Goal: Task Accomplishment & Management: Manage account settings

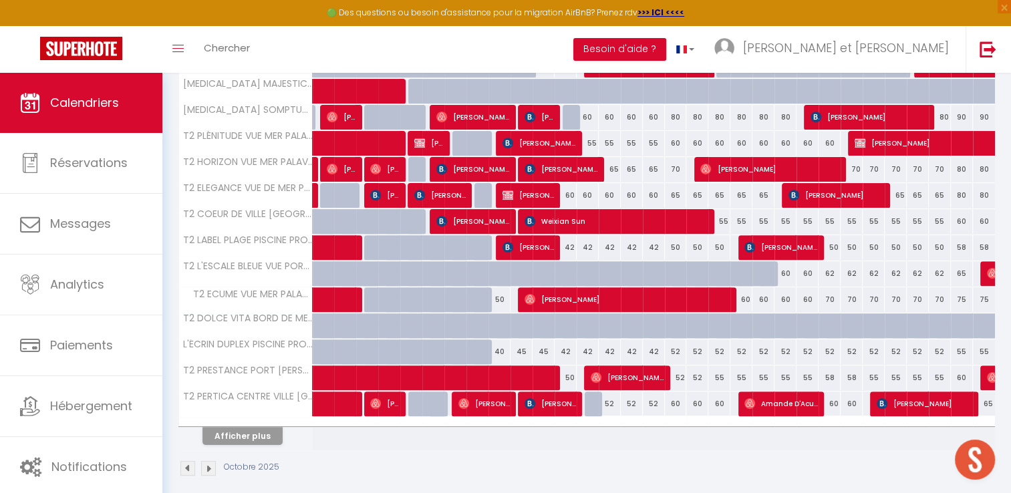
scroll to position [409, 0]
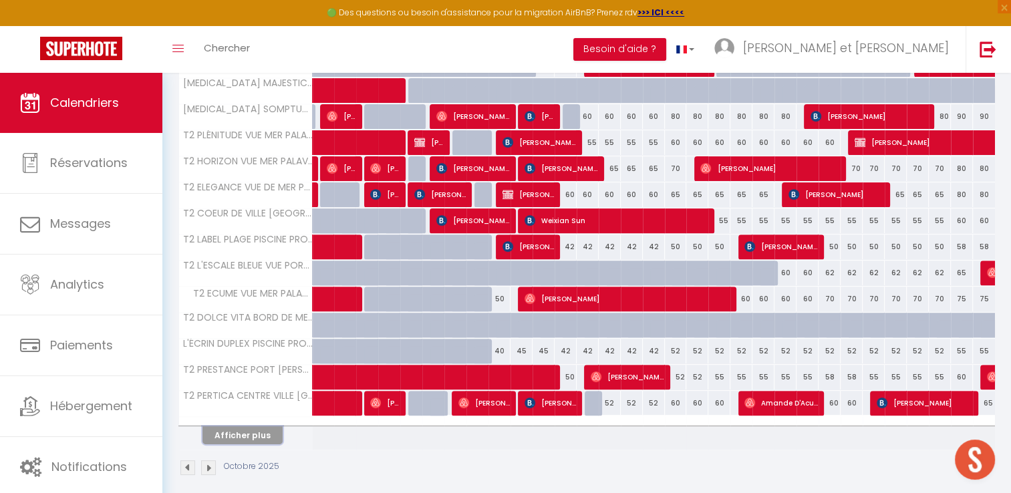
click at [265, 437] on button "Afficher plus" at bounding box center [243, 435] width 80 height 18
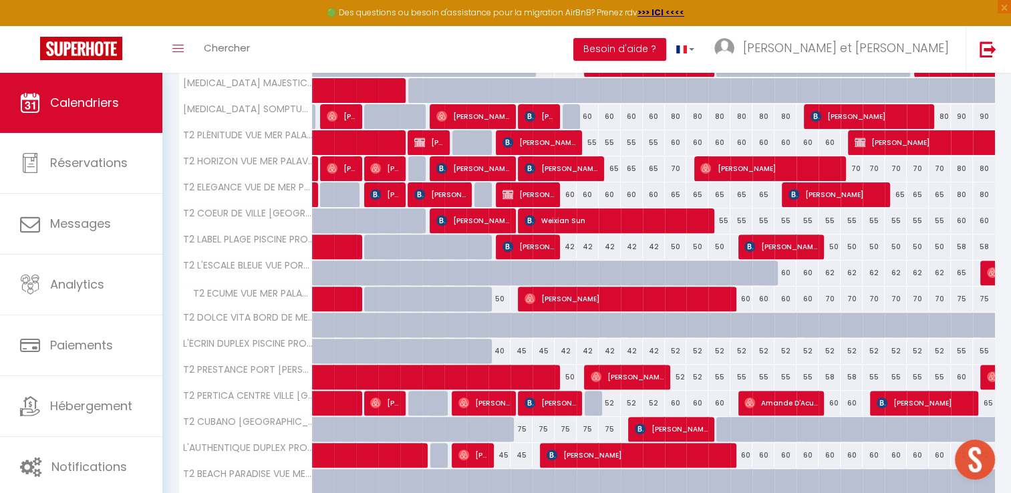
click at [522, 429] on div "75" at bounding box center [522, 429] width 22 height 25
type input "75"
type input "Ven 10 Octobre 2025"
type input "[DATE]"
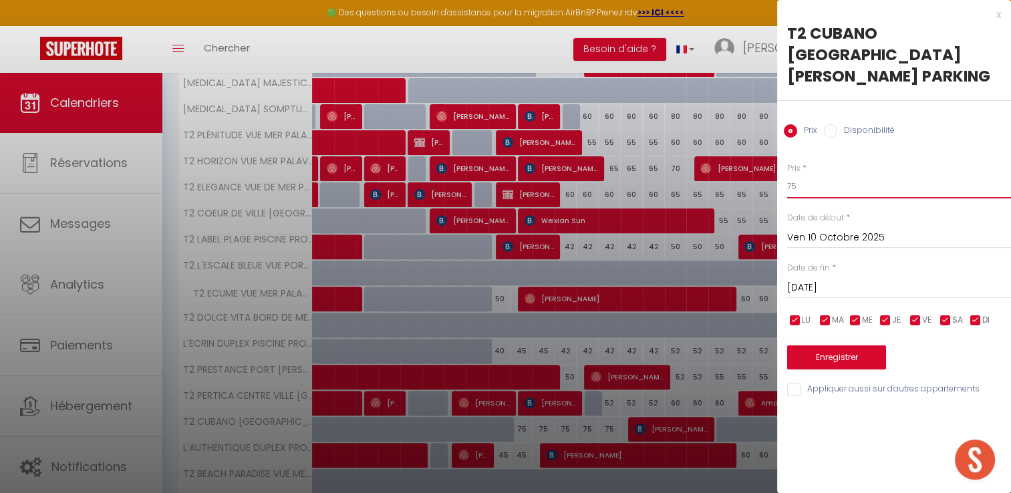
click at [812, 174] on input "75" at bounding box center [899, 186] width 224 height 24
type input "7"
type input "60"
click at [836, 279] on input "[DATE]" at bounding box center [899, 287] width 224 height 17
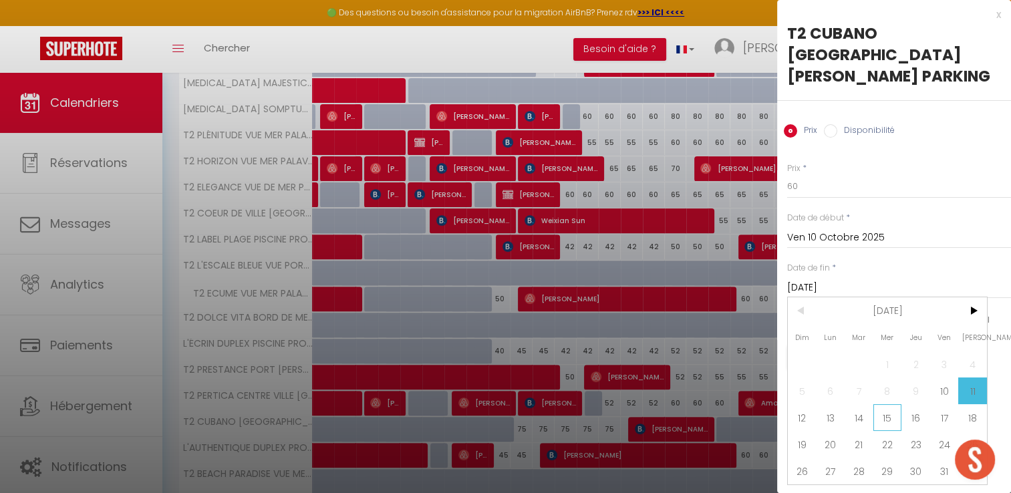
click at [888, 404] on span "15" at bounding box center [888, 417] width 29 height 27
type input "Mer 15 Octobre 2025"
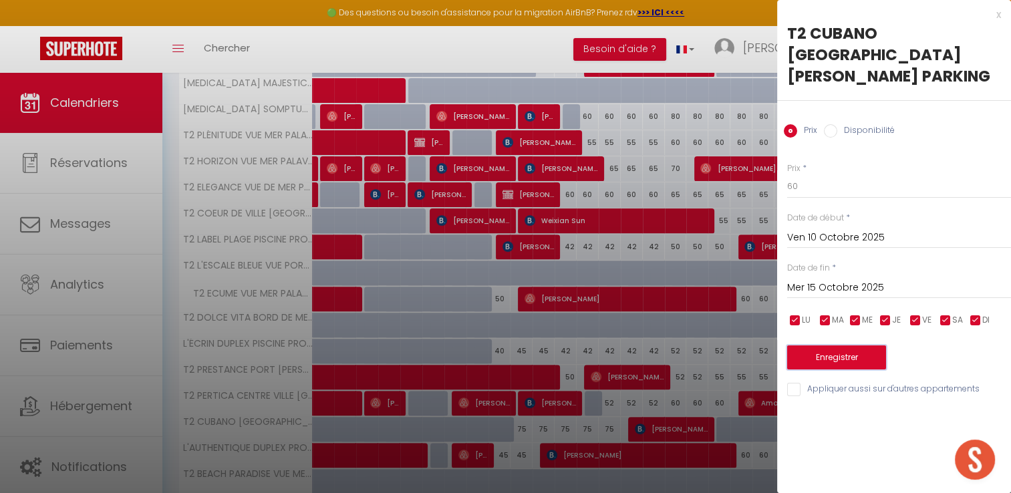
click at [836, 346] on button "Enregistrer" at bounding box center [836, 358] width 99 height 24
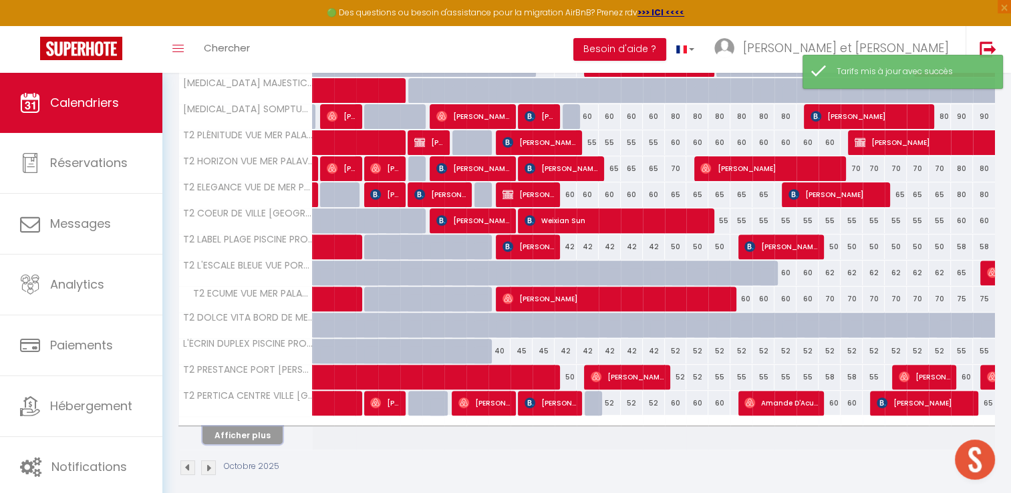
click at [245, 431] on button "Afficher plus" at bounding box center [243, 435] width 80 height 18
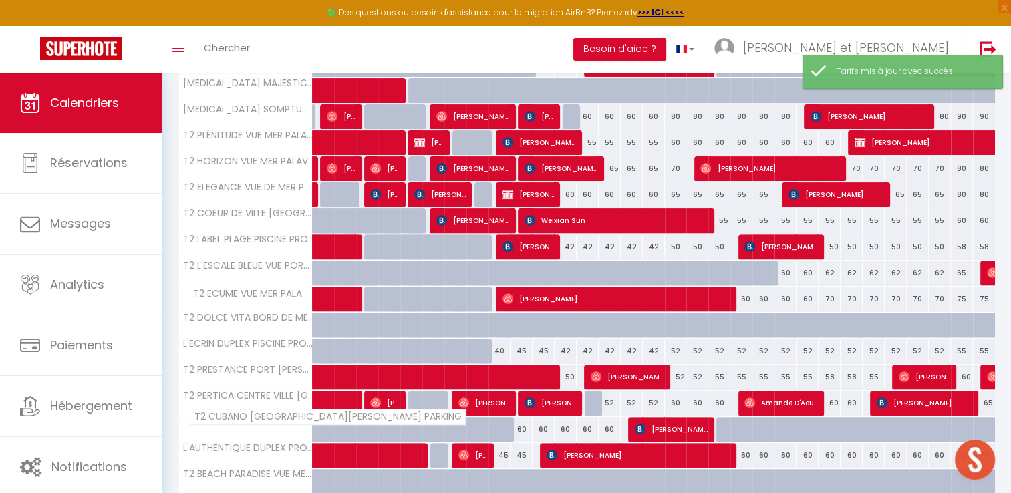
scroll to position [479, 0]
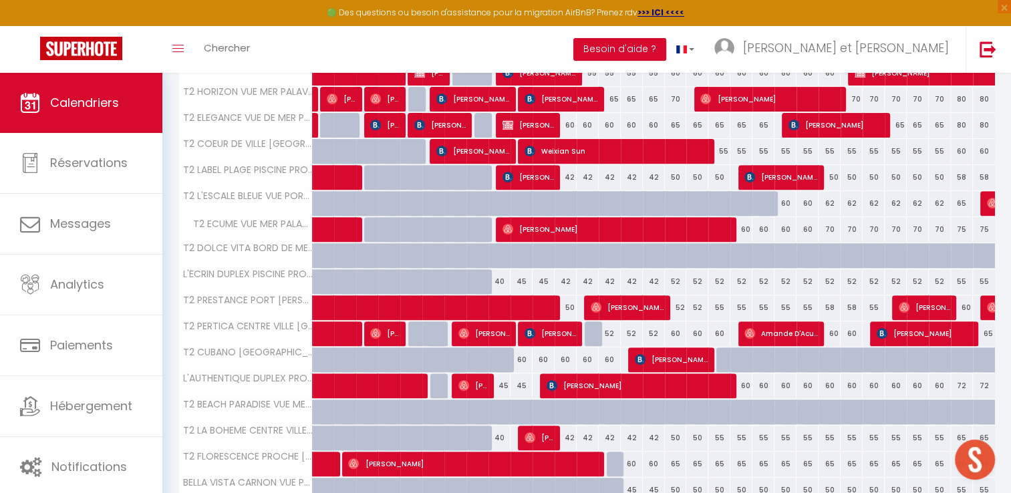
click at [359, 209] on div at bounding box center [367, 203] width 22 height 25
type input "150"
type input "[DATE]"
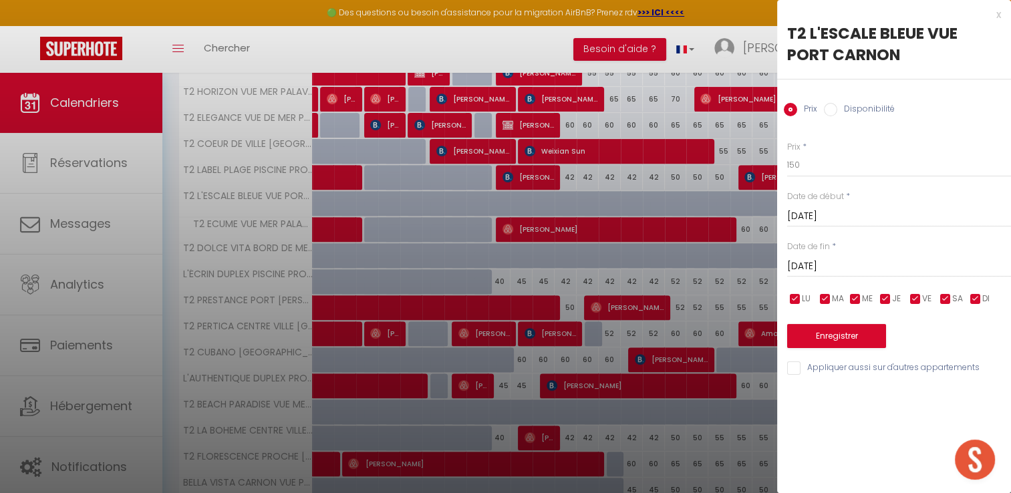
click at [1003, 15] on div "x T2 L'ESCALE BLEUE VUE PORT CARNON Prix Disponibilité Prix * 150 Statut * Disp…" at bounding box center [894, 195] width 234 height 390
click at [604, 43] on div at bounding box center [505, 246] width 1011 height 493
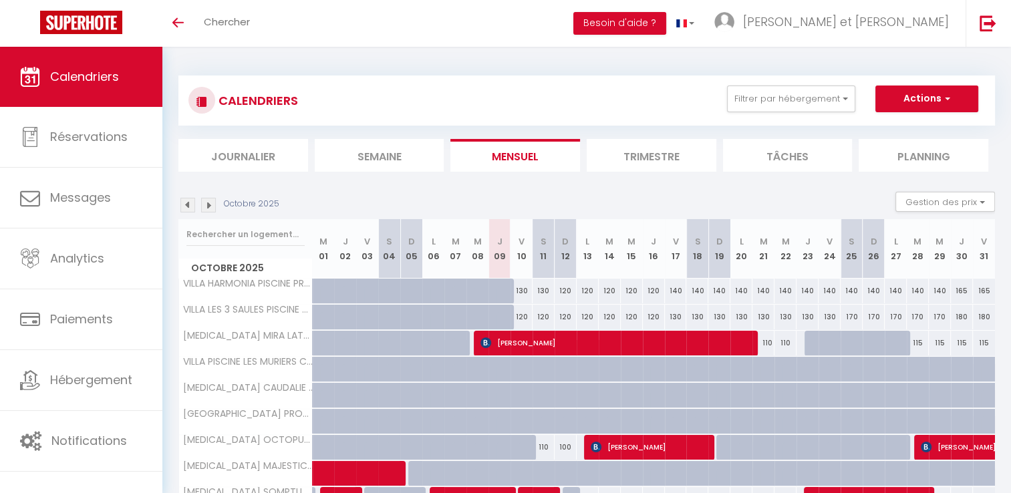
scroll to position [390, 0]
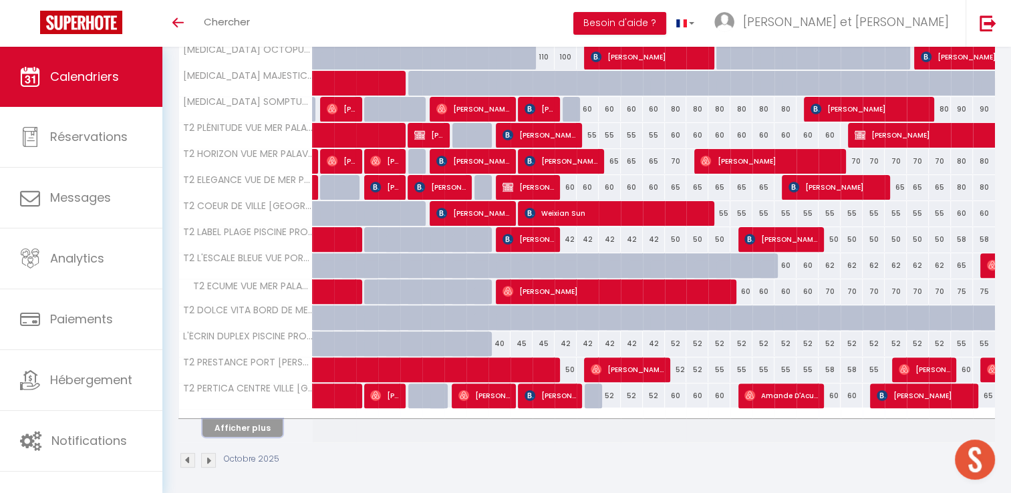
click at [238, 430] on button "Afficher plus" at bounding box center [243, 428] width 80 height 18
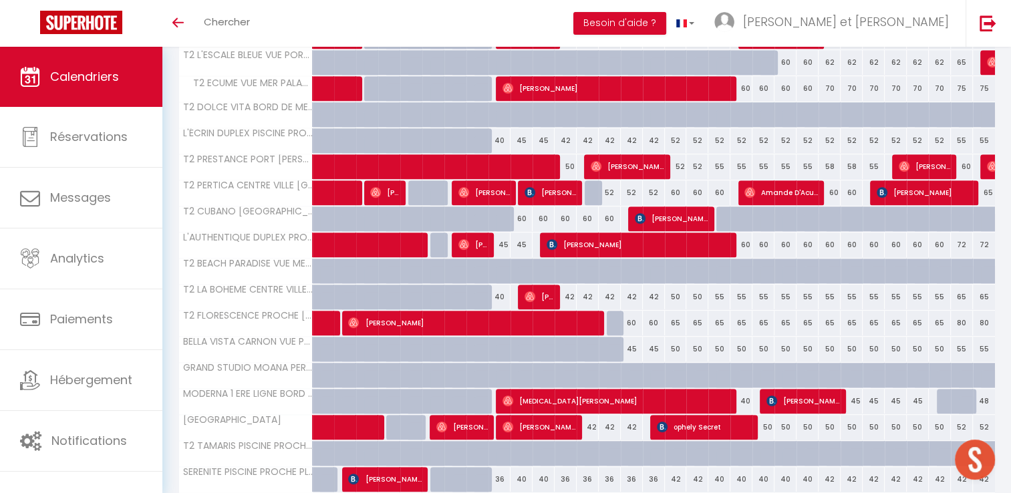
scroll to position [594, 0]
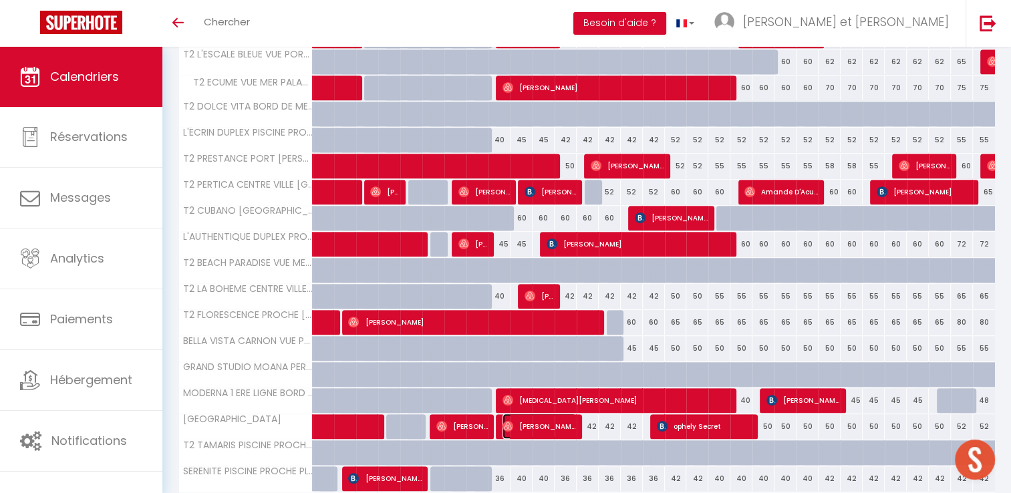
click at [535, 422] on span "[PERSON_NAME]" at bounding box center [540, 426] width 74 height 25
select select "OK"
select select "0"
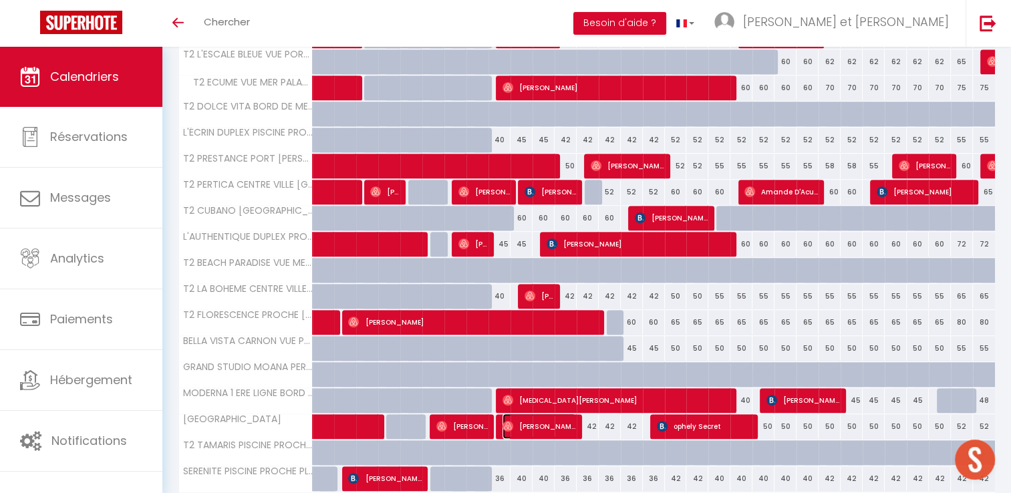
select select "1"
select select
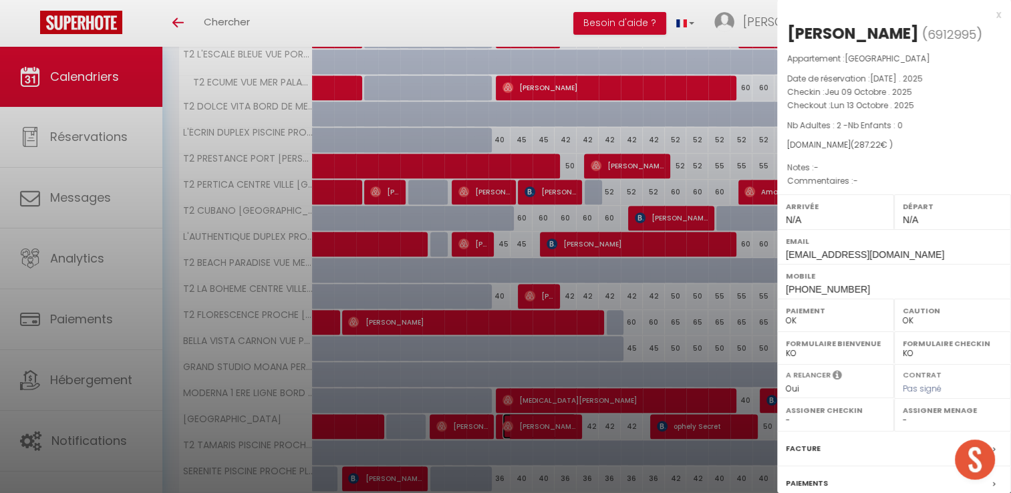
select select "51075"
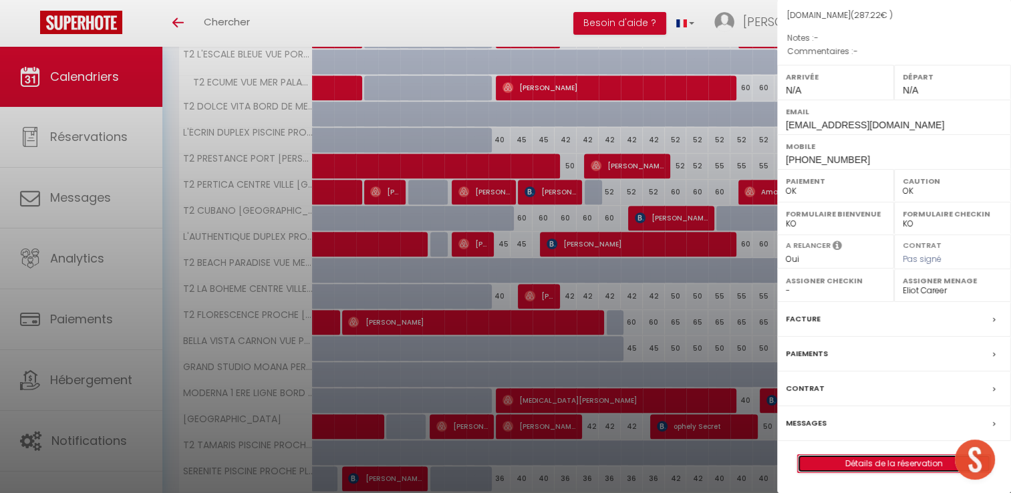
click at [862, 464] on link "Détails de la réservation" at bounding box center [894, 463] width 192 height 17
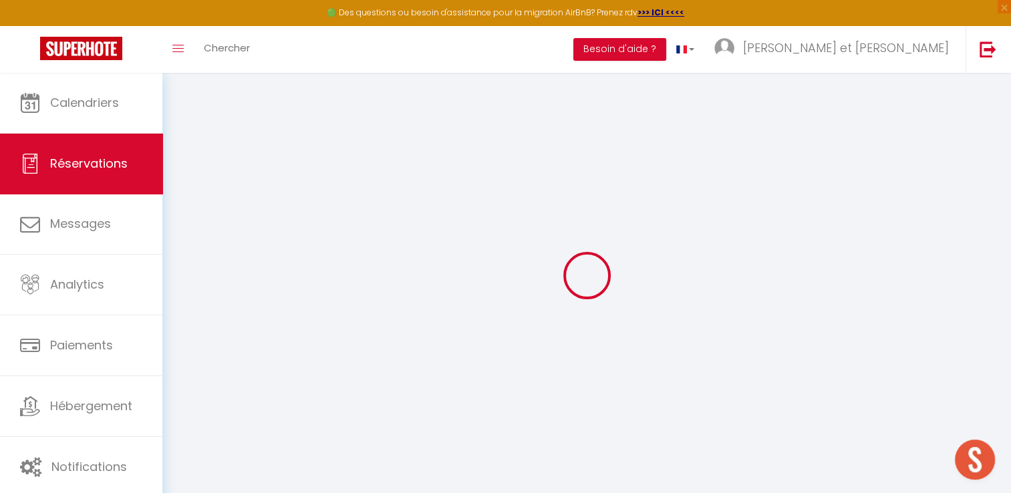
type input "Lina"
type input "Berri"
type input "g1jiyw9eue0u2qqfvh2adcmpjutj@reply.superhote.com"
type input "+33646539228"
select select
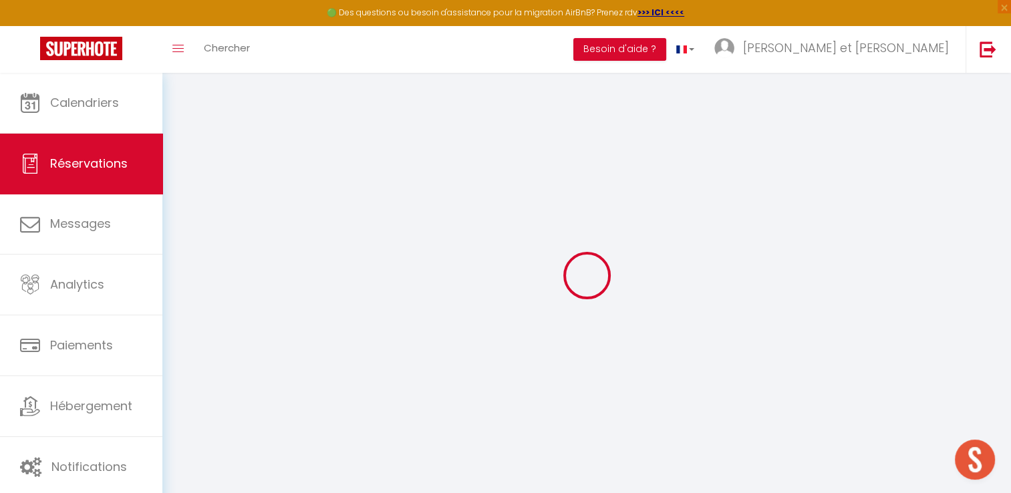
type input "50.040000000000006"
select select "51502"
select select "1"
select select
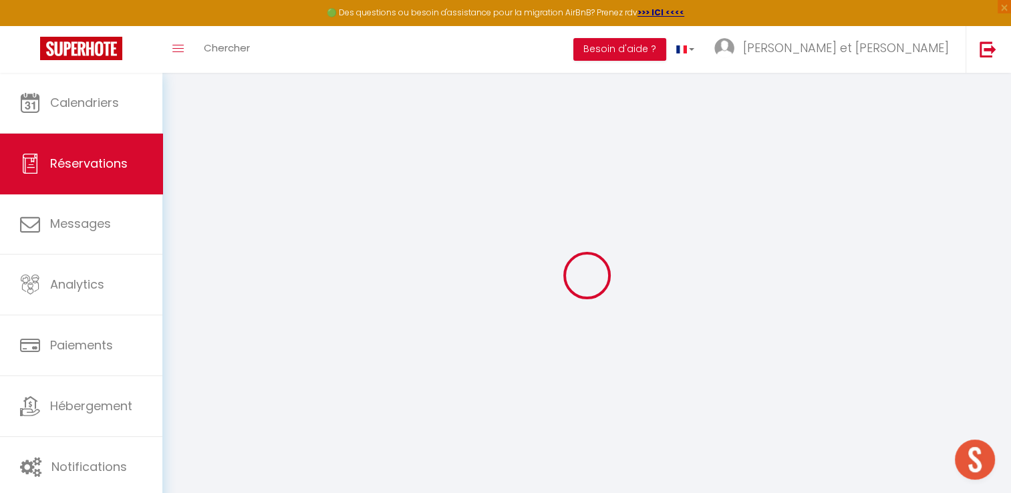
type input "2"
select select "12"
select select
type input "212"
checkbox input "false"
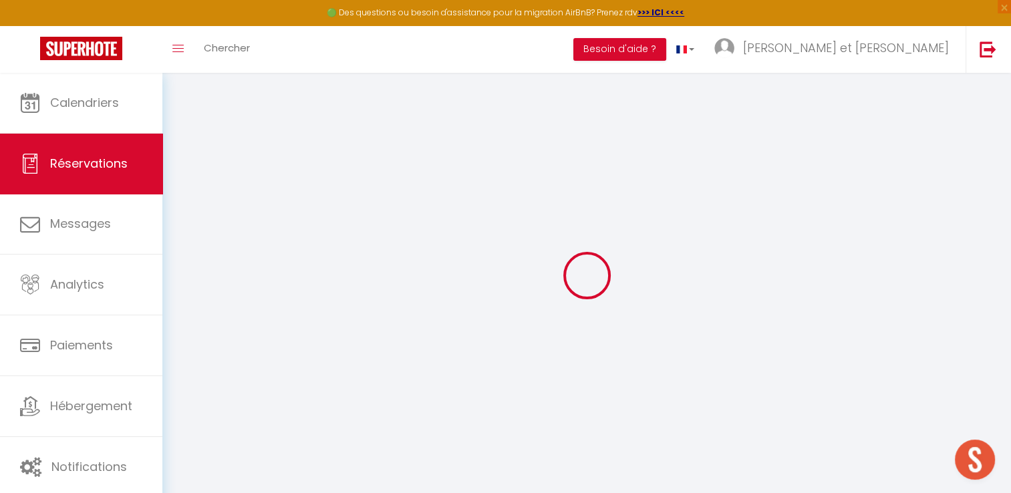
type input "0"
select select "1"
type input "0"
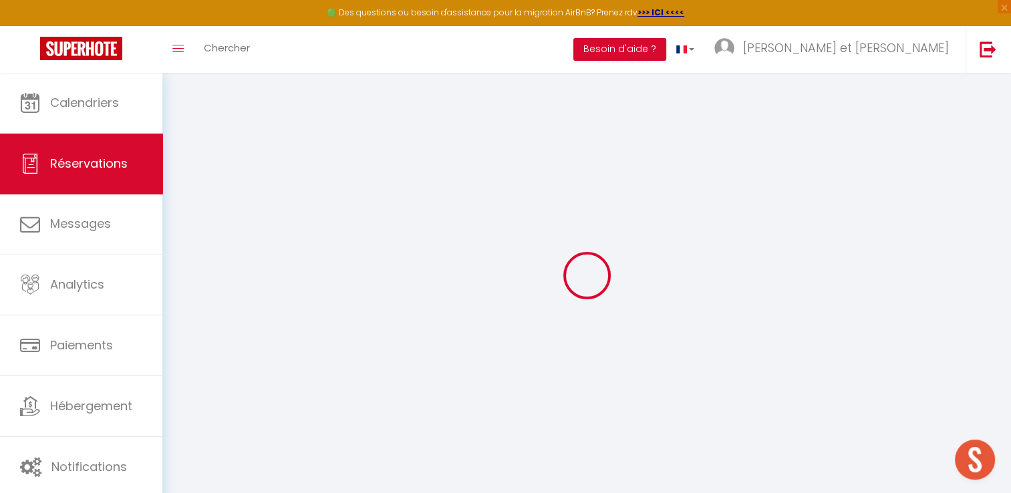
select select
select select "15"
checkbox input "false"
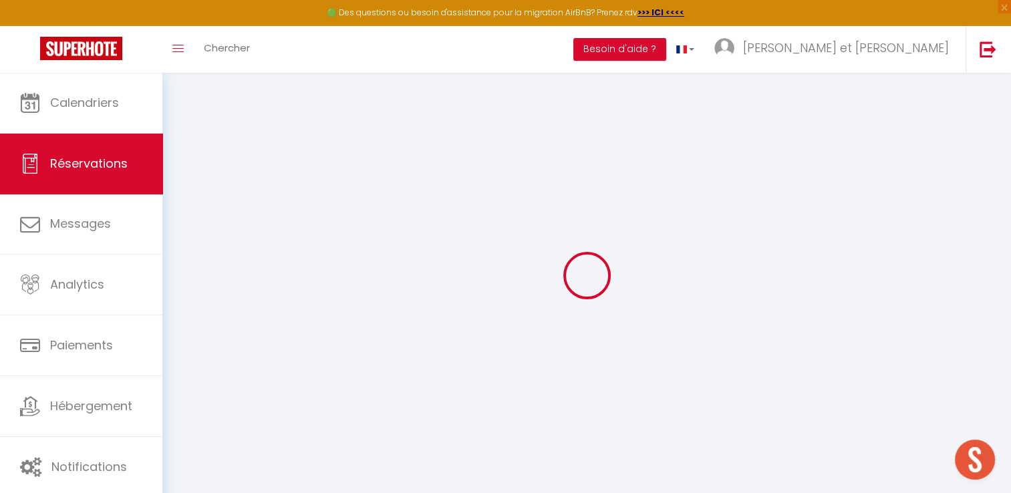
select select
checkbox input "false"
select select
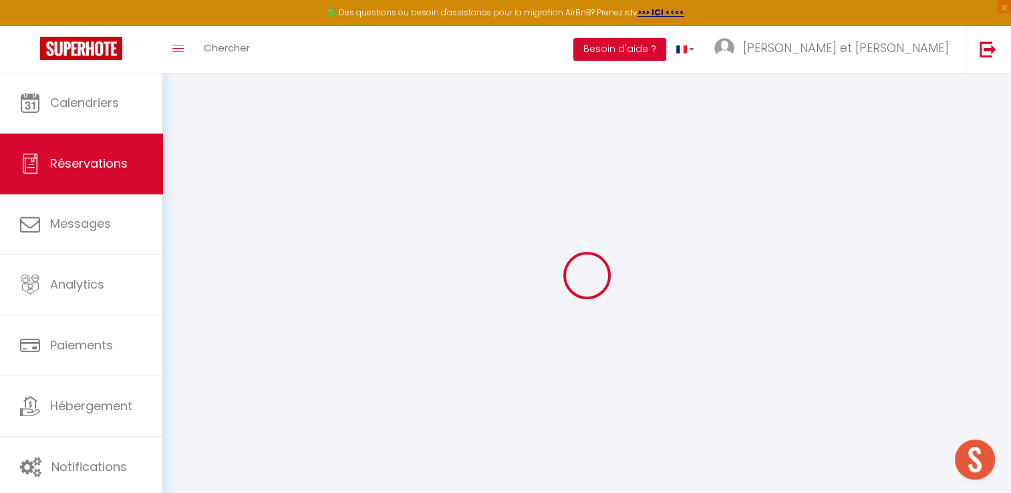
select select
checkbox input "false"
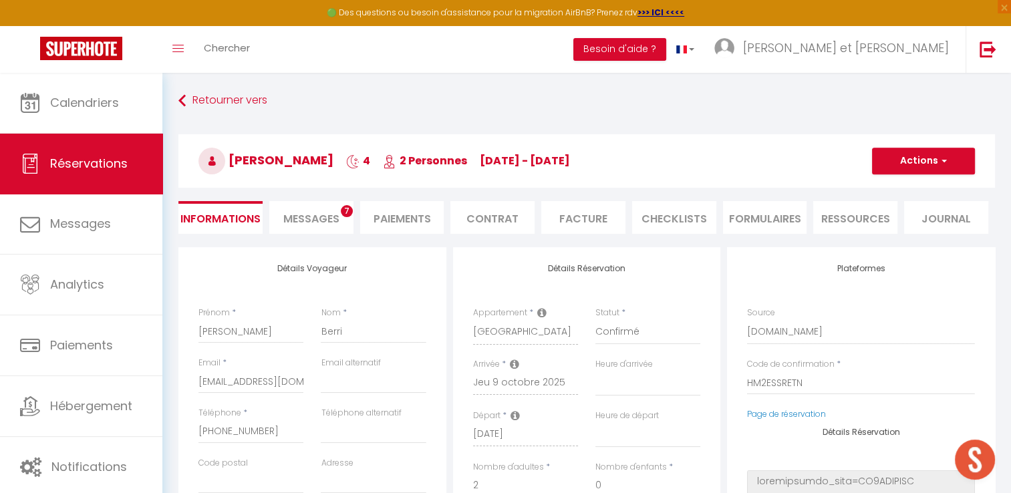
select select
type input "66"
type input "9.22"
select select
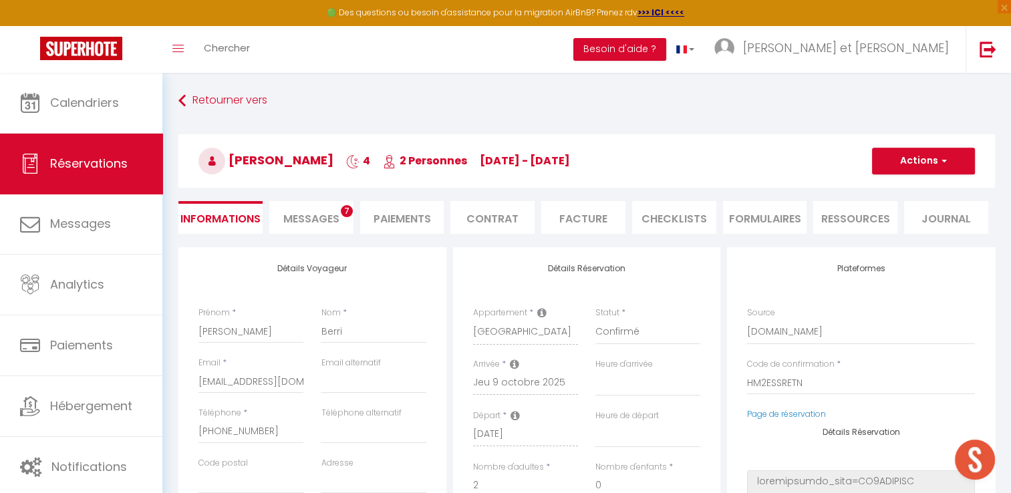
checkbox input "false"
select select
checkbox input "false"
select select
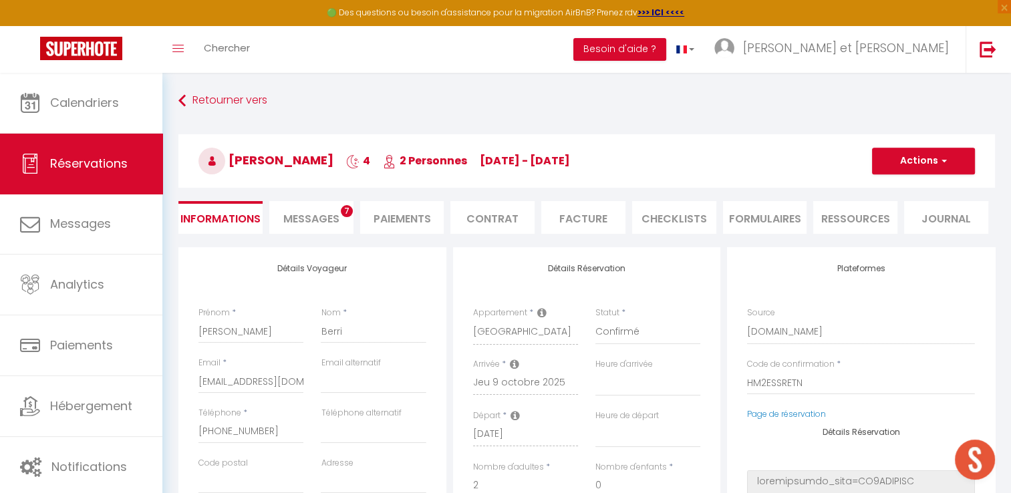
click at [309, 207] on li "Messages 7" at bounding box center [311, 217] width 84 height 33
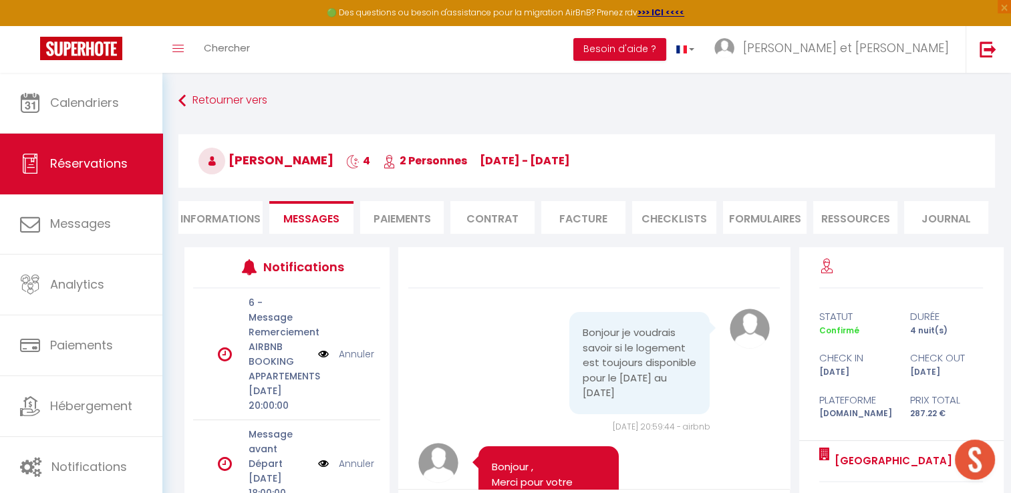
click at [318, 362] on img at bounding box center [323, 354] width 11 height 15
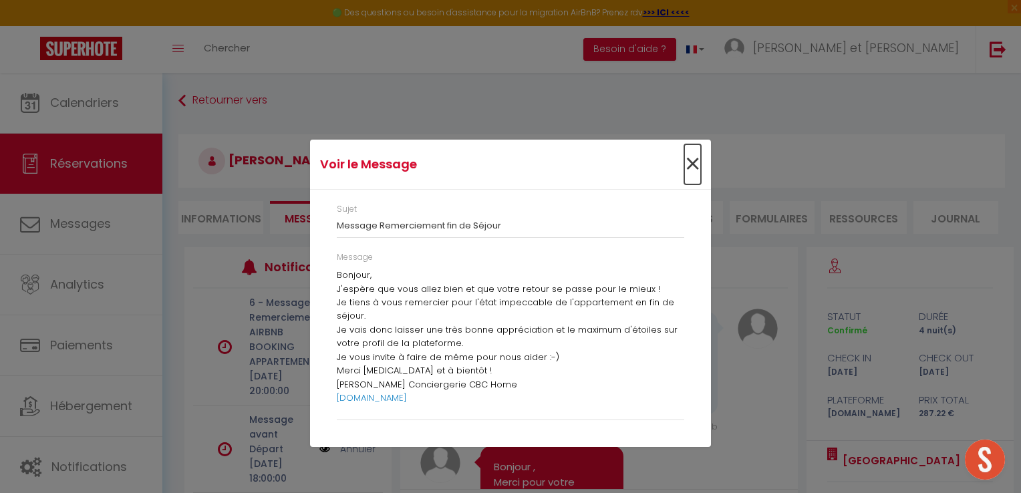
click at [698, 164] on span "×" at bounding box center [692, 164] width 17 height 40
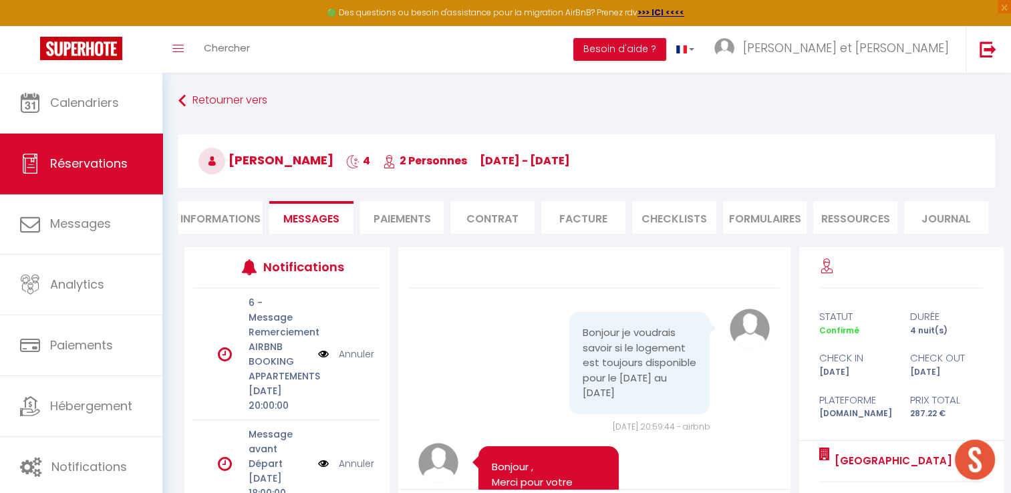
click at [352, 362] on link "Annuler" at bounding box center [356, 354] width 35 height 15
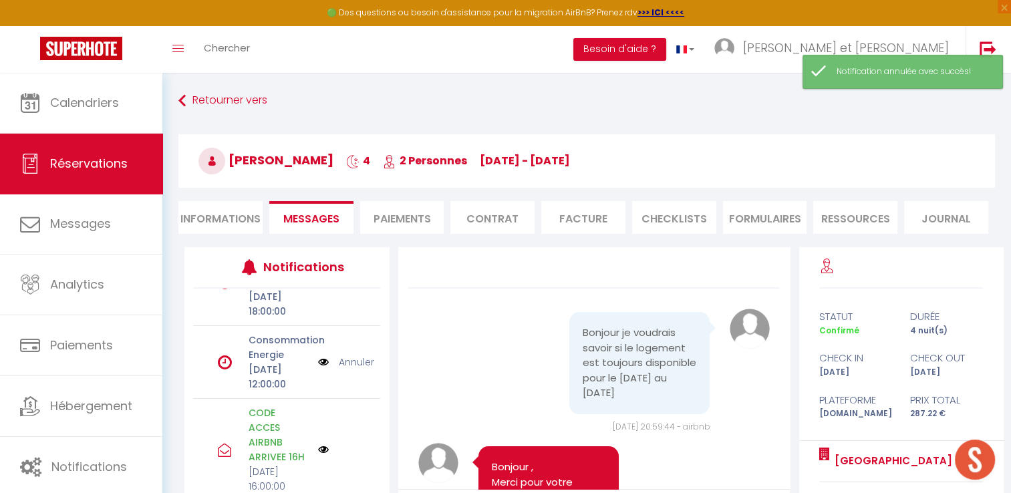
scroll to position [51, 0]
click at [354, 369] on link "Annuler" at bounding box center [356, 361] width 35 height 15
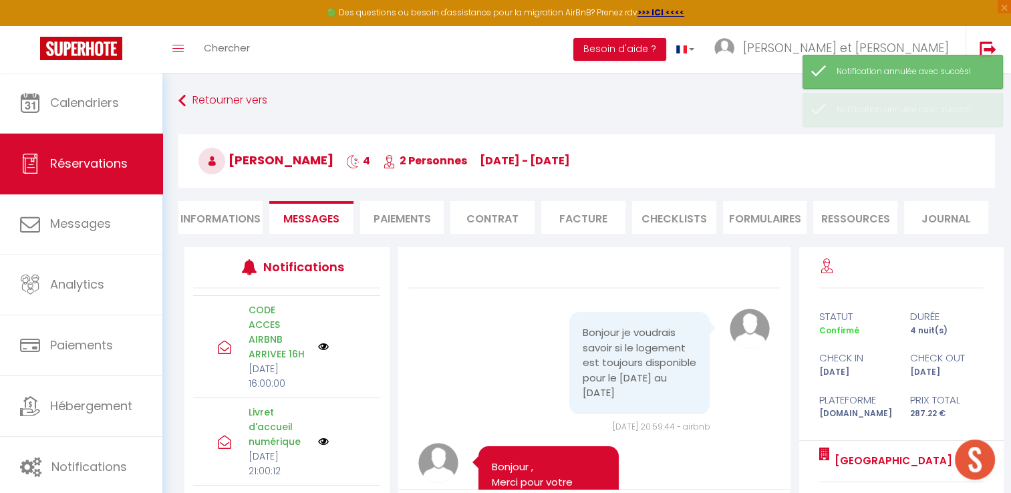
scroll to position [0, 0]
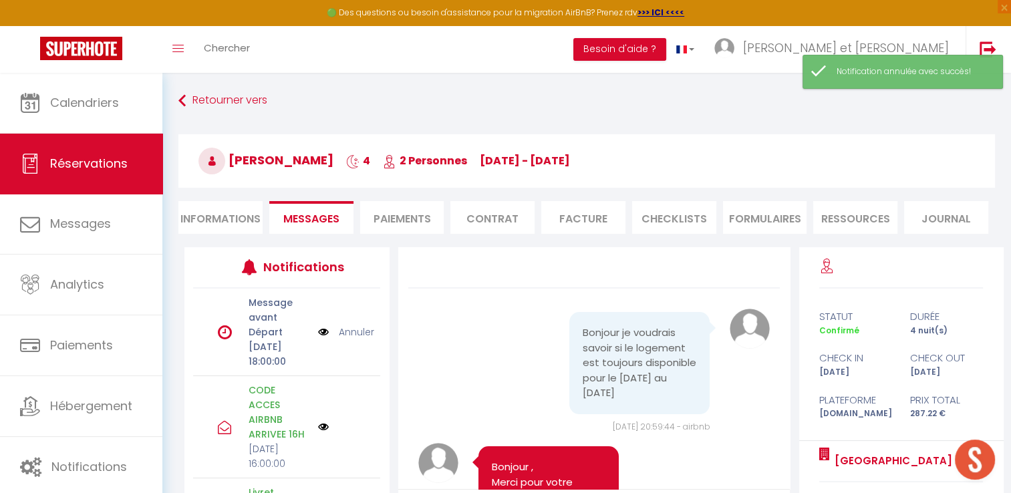
click at [190, 219] on li "Informations" at bounding box center [220, 217] width 84 height 33
select select
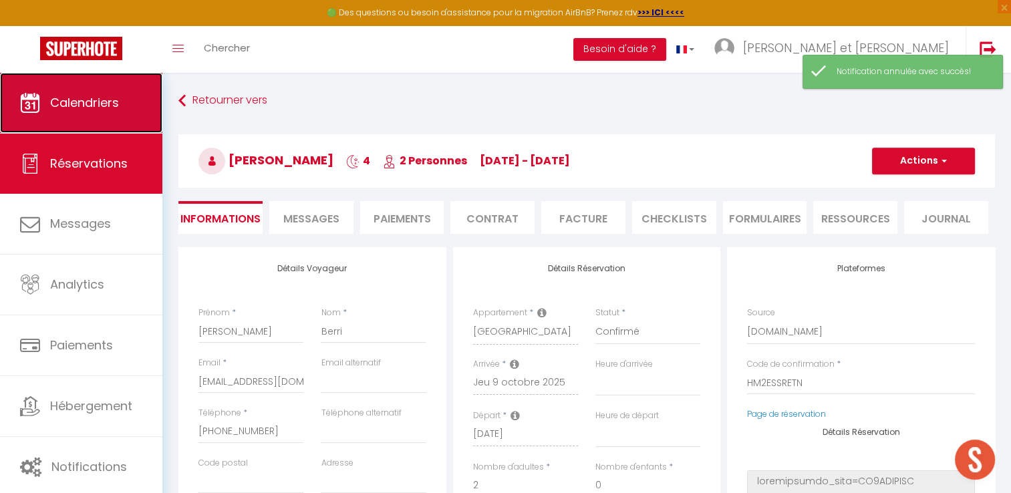
click at [78, 109] on span "Calendriers" at bounding box center [84, 102] width 69 height 17
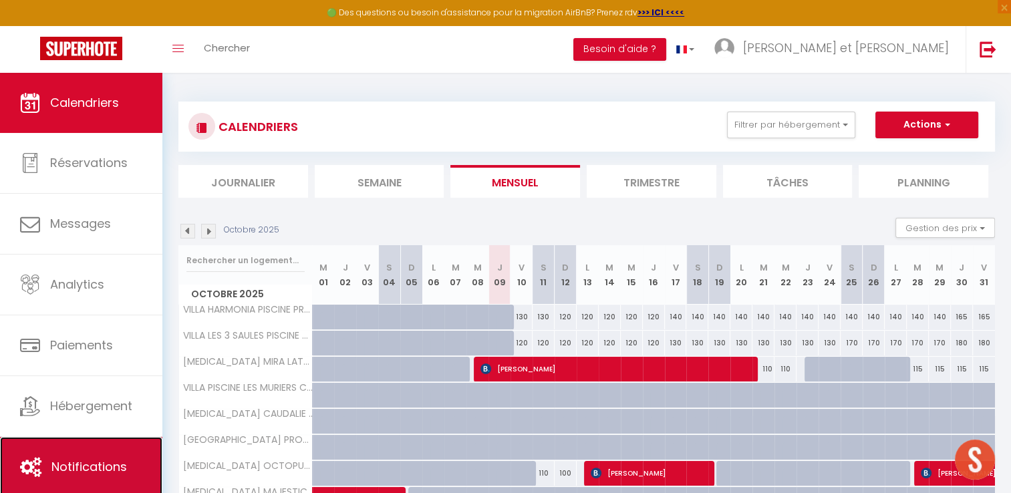
click at [90, 459] on span "Notifications" at bounding box center [89, 467] width 76 height 17
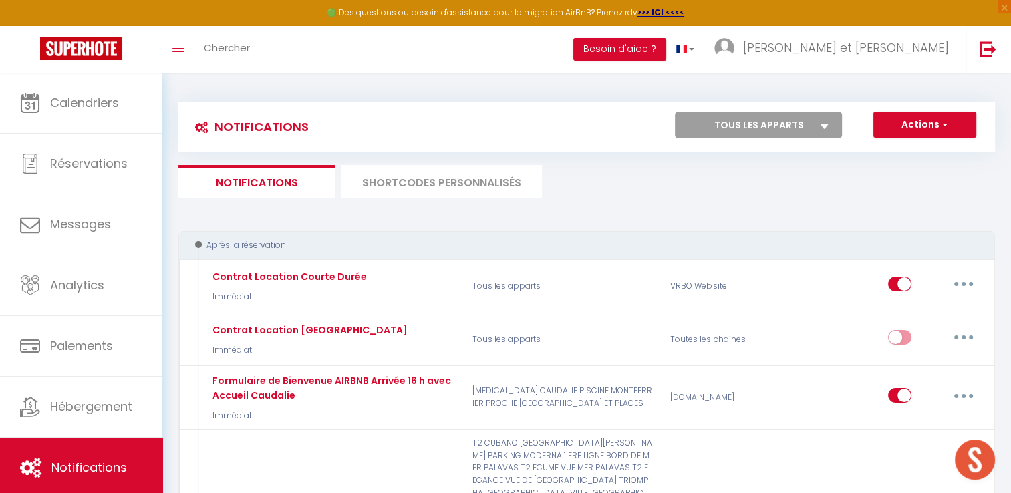
click at [437, 180] on li "SHORTCODES PERSONNALISÉS" at bounding box center [442, 181] width 201 height 33
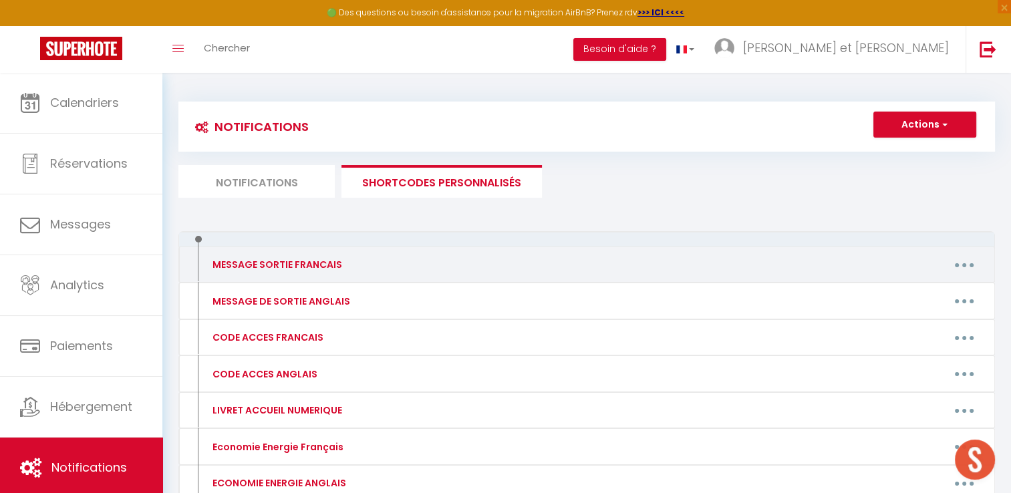
click at [970, 263] on button "button" at bounding box center [964, 264] width 37 height 21
click at [894, 295] on link "Editer" at bounding box center [929, 295] width 99 height 23
type input "MESSAGE SORTIE FRANCAIS"
type textarea "Bonjour,"
type textarea "J'espère que votre séjour s'est bien passé ? Merci de penser à éteindre toutes …"
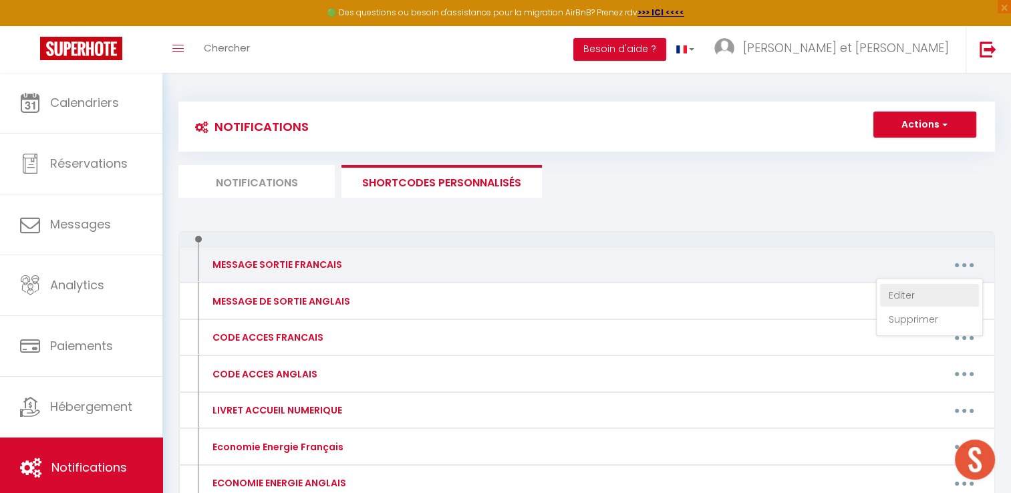
type textarea "J'espère que votre séjour s'est bien passé ? Merci de penser à éteindre toutes …"
type textarea "J'espère que votre séjour s'est bien passé ? Merci de penser à éteindre la clim…"
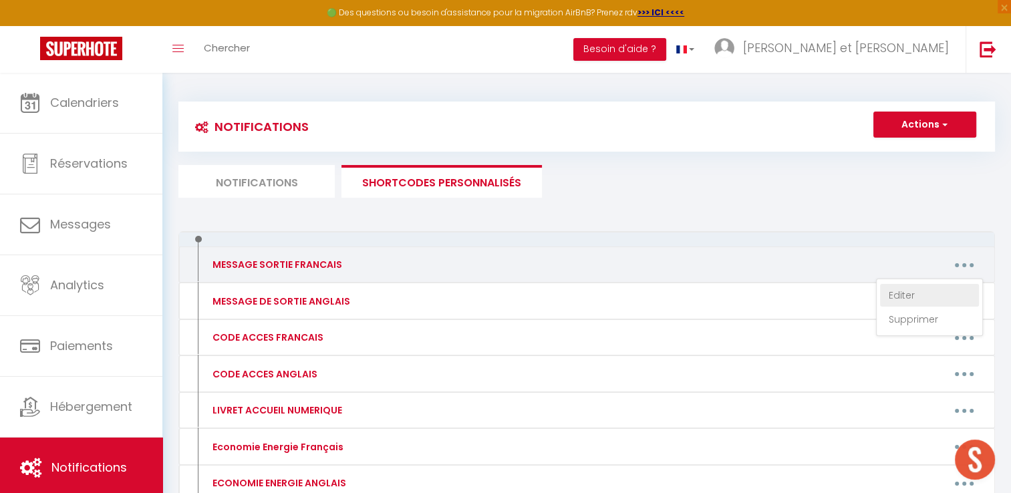
type textarea "J'espère que votre séjour s'est bien passé ? Merci de penser à éteindre la clim…"
type textarea "J'espère que votre séjour s'est bien passé ? Merci de penser à éteindre le chau…"
type textarea "J'espère que votre séjour s'est bien passé ? Merci de penser à éteindre la clim…"
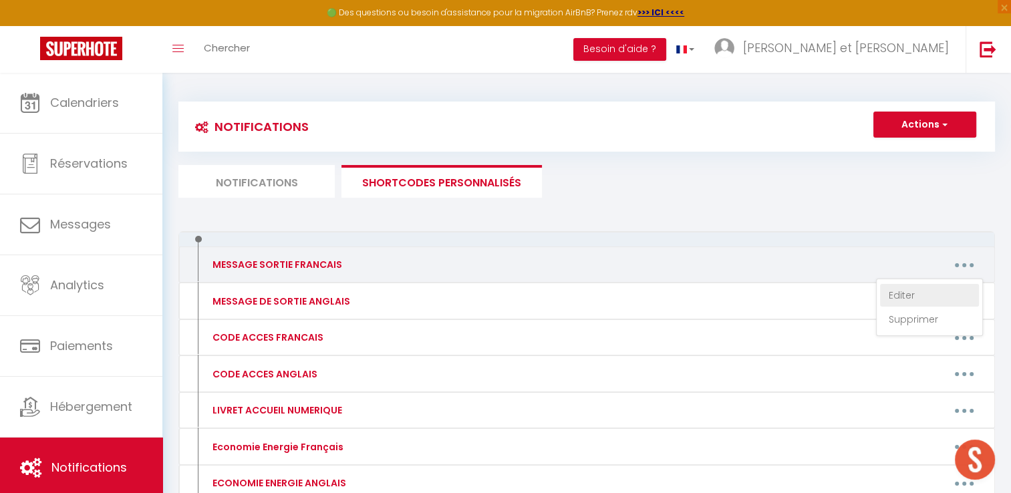
type textarea "J'espère que votre séjour s'est bien passé ? Merci de penser à éteindre la clim…"
type textarea "J'espère que votre séjour s'est bien passé ? Merci de penser à éteindre le chau…"
type textarea "J'espère que votre séjour s'est bien passé ? Merci de penser à éteindre la clim…"
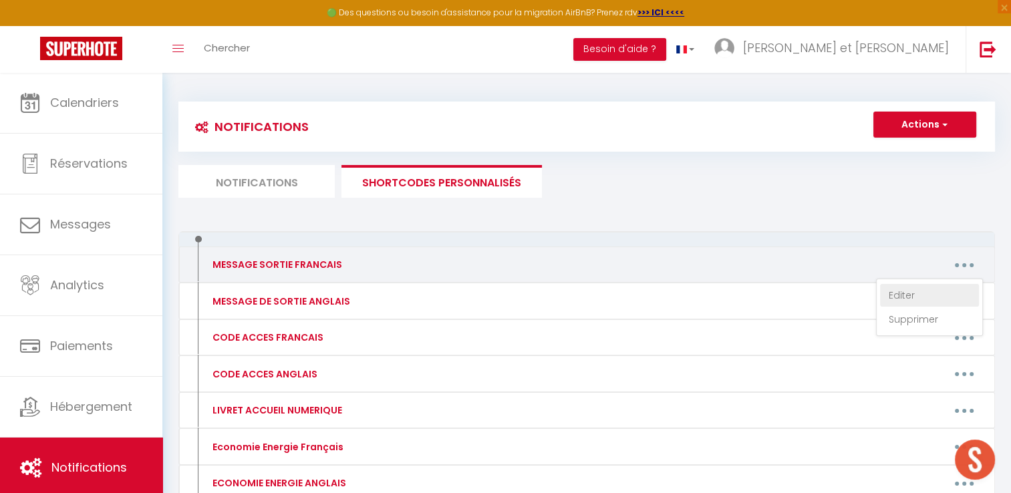
type textarea "J'espère que votre séjour s'est bien passé ? Merci de penser à éteindre la clim…"
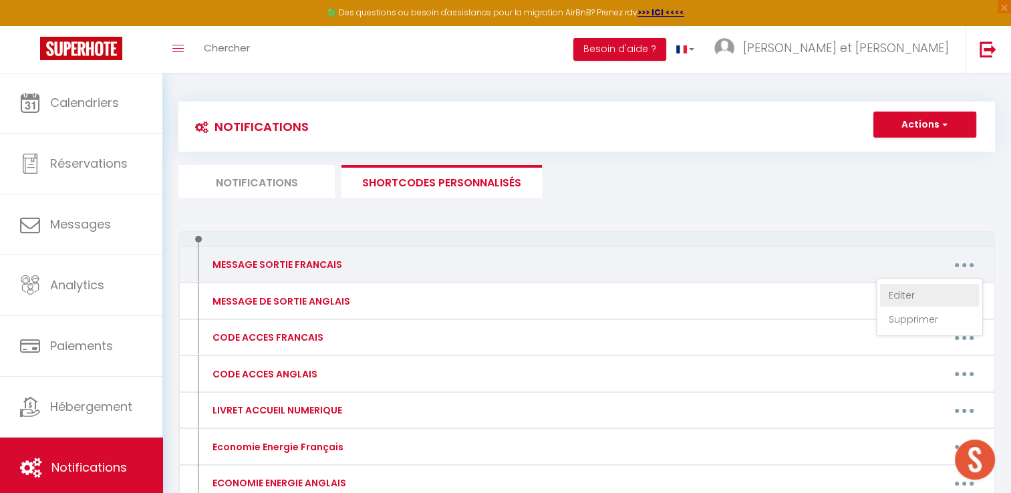
type textarea "J'espère que votre séjour s'est bien passé ? Merci de penser à éteindre le chau…"
type textarea "J'espère que votre séjour s'est bien passé ? Merci de penser à éteindre la clim…"
type textarea "J'espère que votre séjour s'est bien passé ? Merci de penser à éteindre le chau…"
type textarea "J'espère que votre séjour s'est bien passé ? Merci de penser à éteindre la clim…"
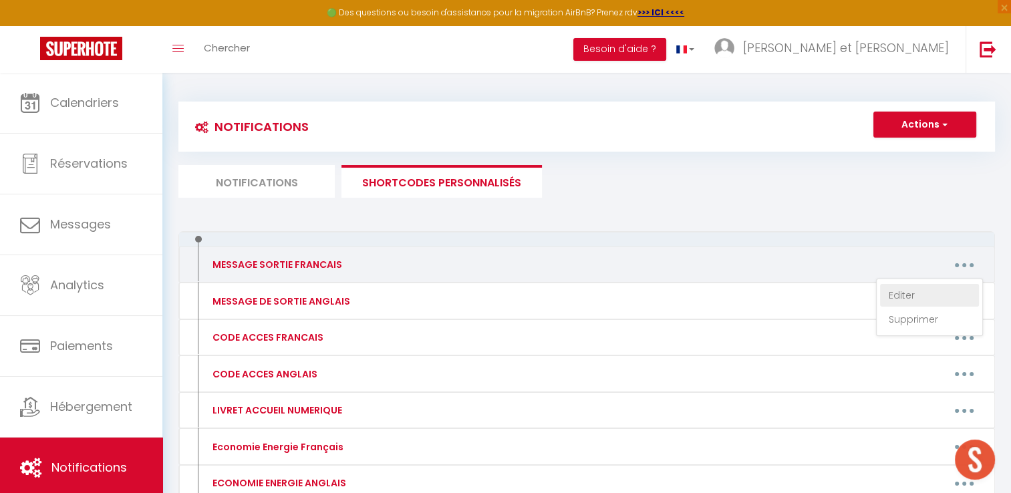
type textarea "J'espère que votre séjour s'est bien passé ? Merci de penser à éteindre la clim…"
type textarea "J'espère que votre séjour s'est bien passé ? Merci de penser à éteindre le chau…"
type textarea "J'espère que votre séjour s'est bien passé ? Merci de penser à éteindre les ven…"
type textarea "J'espère que votre séjour s'est bien passé ? Merci de penser à éteindre la clim…"
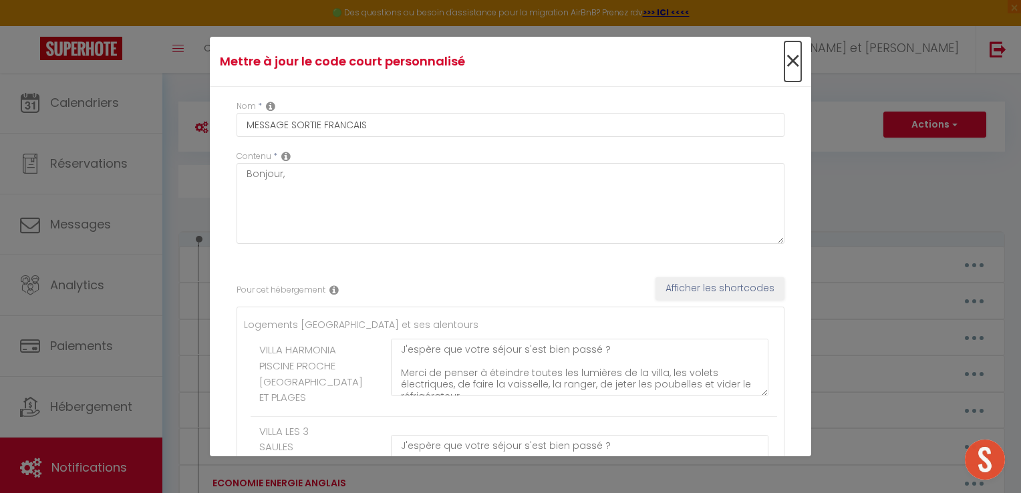
click at [785, 58] on span "×" at bounding box center [793, 61] width 17 height 40
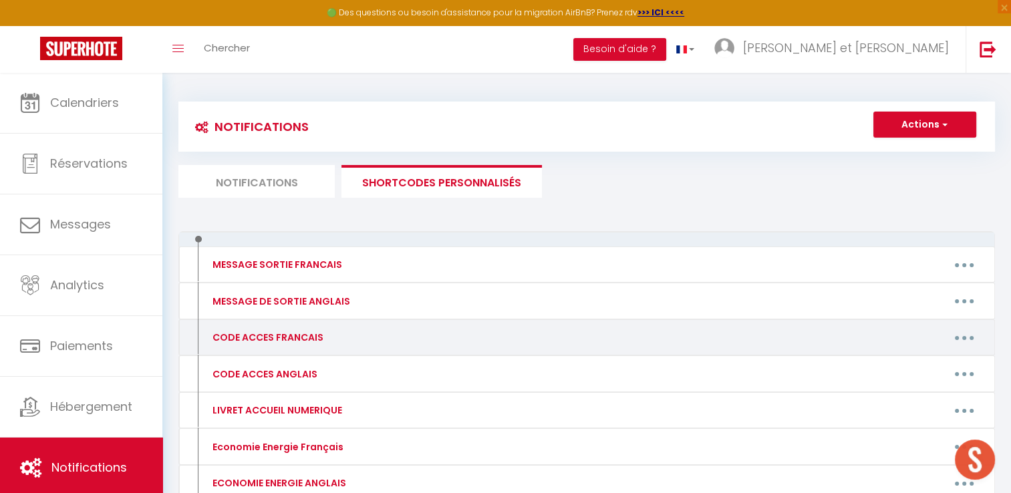
click at [964, 338] on icon "button" at bounding box center [964, 338] width 4 height 4
click at [902, 362] on link "Editer" at bounding box center [929, 368] width 99 height 23
type input "CODE ACCES FRANCAIS"
type textarea "Bonjour, Voici des informations et codes d'accès :"
type textarea "La villa se situe au 21 rue de Sigaliès 34430 Saint Jean de Védas. Au rond poin…"
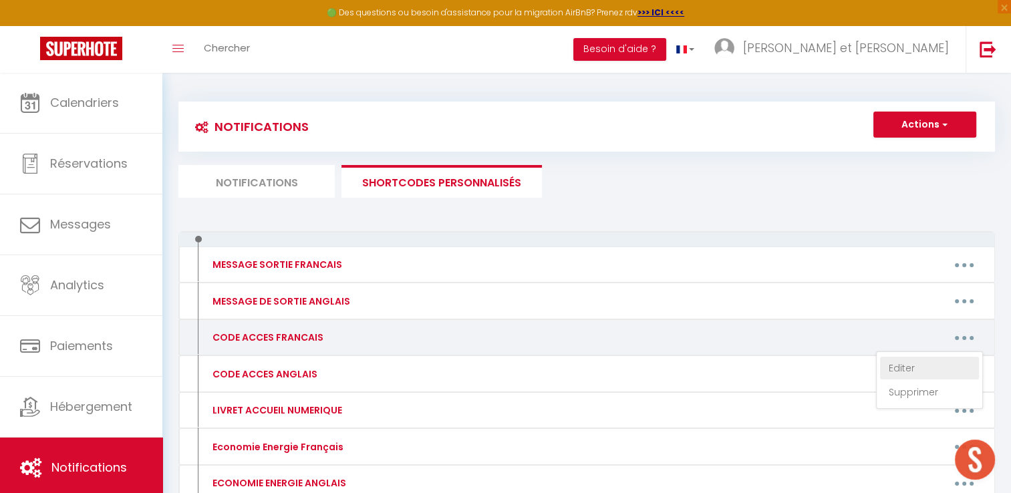
type textarea "La maison se situe dans la villa Les 3 Saules au 1515 chemin de Pradeleine 3497…"
type textarea "L'appartement se situe au 1011 chemin de Soriech 34970 Lattes. La résidence Mir…"
type textarea "La villa se situe au 42 chemin des Mûriers 34170 Castelnau le Lez. Nous serons …"
type textarea "L'appartement se situe au Domaine Caudalie 2600 route de Mende 34980 Montferrie…"
type textarea "Au 21 rue de la Cadorque, vous avez un digicode à gauche du petit portillon bla…"
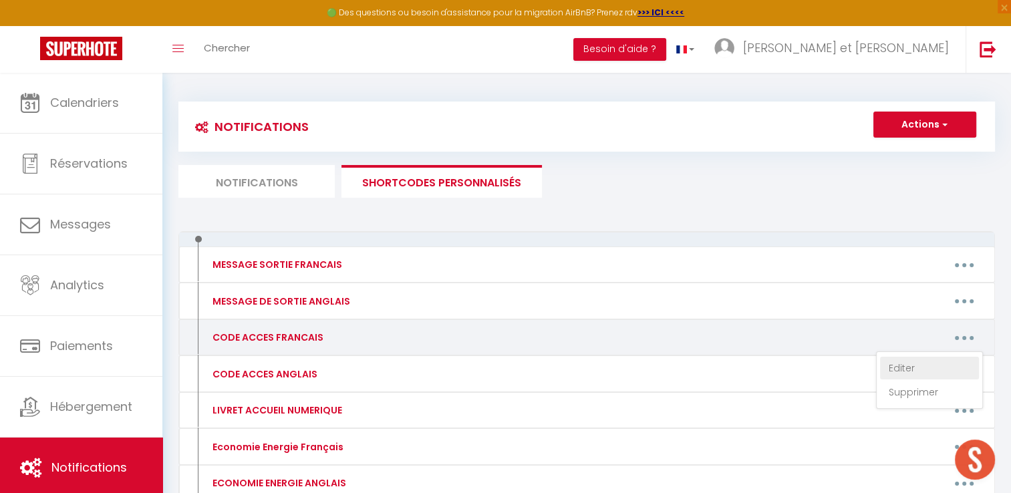
type textarea "L'appartement se situe au 9 rue de la Providence. En voiture, le parking Peyrou…"
type textarea "Bonjour, Voici les informations et codes d'accès : L'appartement se situe dans …"
type textarea "L'appartement se situe au 63 rue Georges Braque à Montpellier. La résidence s'a…"
type textarea "L'appartement est au 27 rue vieille Aiguillerie. En bas de la rue, vous avez le…"
type textarea "Devant l'immeuble Le Patio Del Rey au 776 avenue Raymond Dugrand 34000 Montpell…"
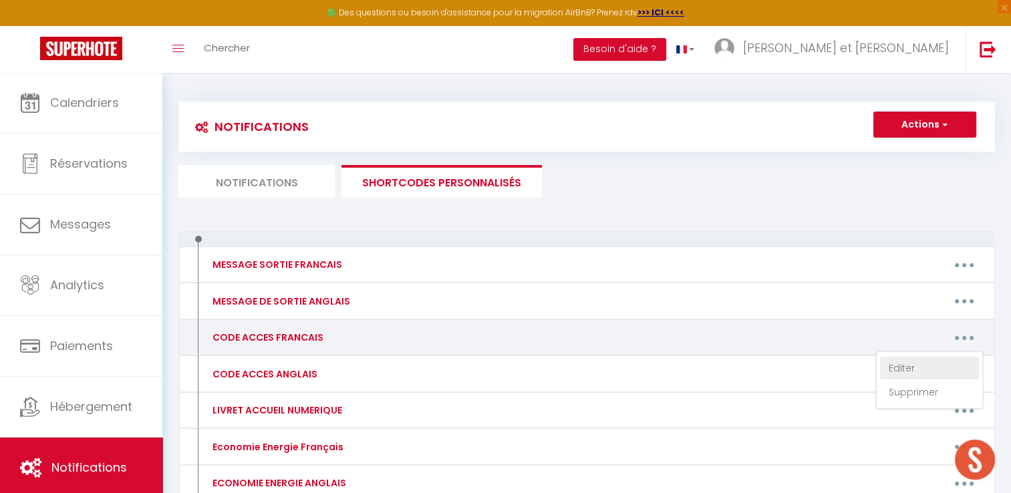
type textarea "L'appartement l'Authentique Duplex est au 32 rue Dessalle Possel 34000 Montpell…"
type textarea "Devant la résidence Flore et Sens au 418 avenue de l'Europe à Castelnau le Lez,…"
type textarea "La résidence est Riviera Lodge au 290 avenue Saint Vincent 34470 Pérols. Le sta…"
type textarea "La boîte à clés se situe à la fenêtre à droite de la porte en bois d'entrée de …"
type textarea "L'appartement est à la résidence le Topaze au 23 boulevard Sarrail 34250 Palava…"
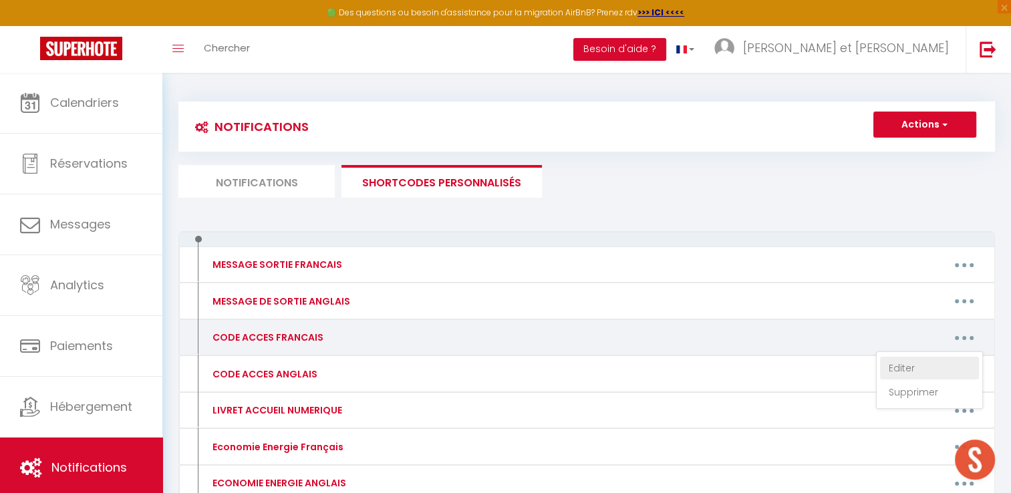
type textarea "Pour rentrer dans l'immeuble de la résidence Le Golfe au 104 avenue Saint Mauri…"
type textarea "Devant la résidence Le Trident au 36 boulevard Sarrail 34250 Palavas les Flots,…"
type textarea "Le logement est dans la résidence les Goélands au 1209 avenue Évêché de Maguelo…"
type textarea "L'appartement se situe dans la résidence Le Scarlett au 334 avenue des Jockeys …"
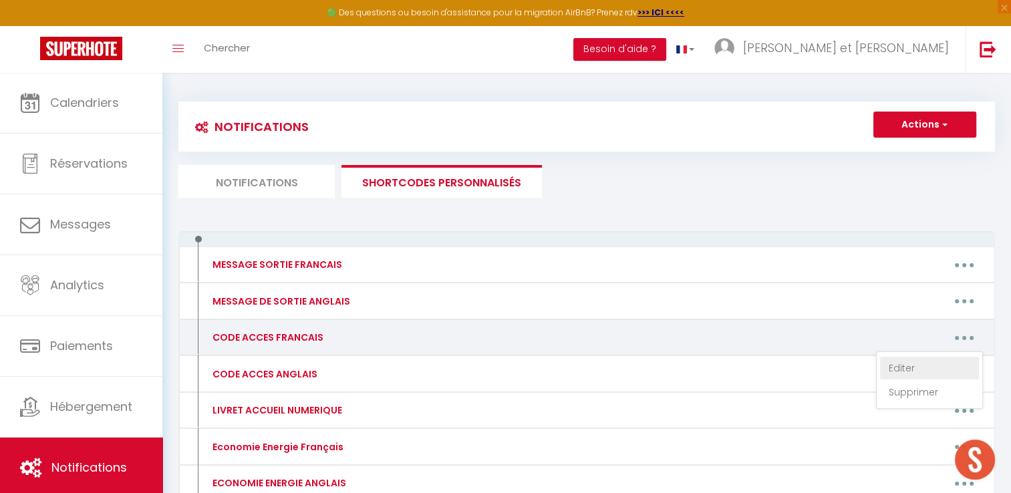
type textarea "Devant la résidence l'Écume au 33-35 avenue Saint Maurice 34250 Palavas les Flo…"
type textarea "La résidence Le Golfe est au 104 avenue Saint Maurice à Palavas les Flots. Pour…"
type textarea "L'appartement se situe dans la résidence Le Scarlett au 334 avenue des Jockeys …"
type textarea "Au 33 boulevard Sarrail 34250 Palavas les Flots, c'est la résidence avec des mo…"
type textarea "Devant le résidence la Gardiole au 39 rue Subtantion à Palavas les Flots, il y …"
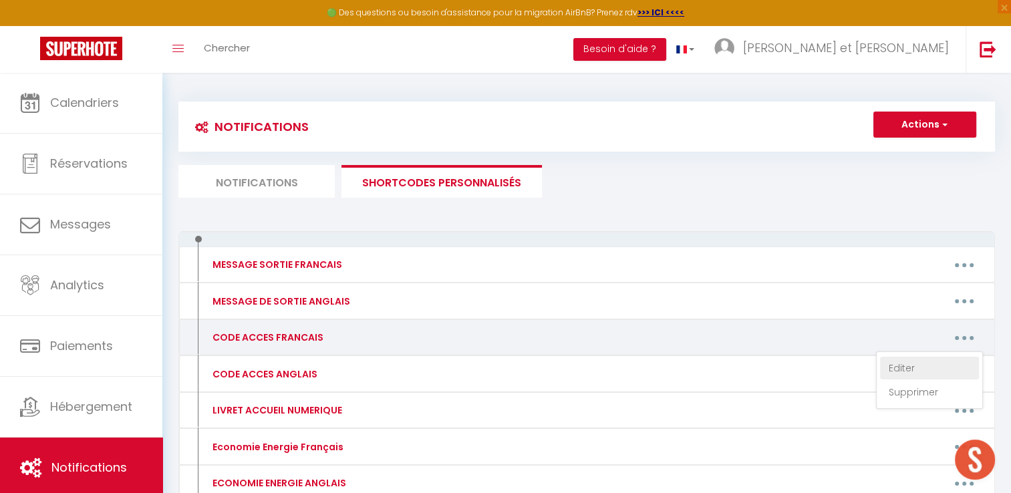
type textarea "Le logement se situe à la résidence Albatros au 1101 avenue Évêché de Maguelone…"
type textarea "L'appartement se situe dans la résidence Le Scarlett au 334 avenue des Jockeys …"
type textarea "Sur la route, vous avez la résidence Les Soleillades sur votre gauche (c'est ce…"
type textarea "Devant la résidence Le Nautilus 3 au 314, avenue des Comtes de Melgueil 34130 C…"
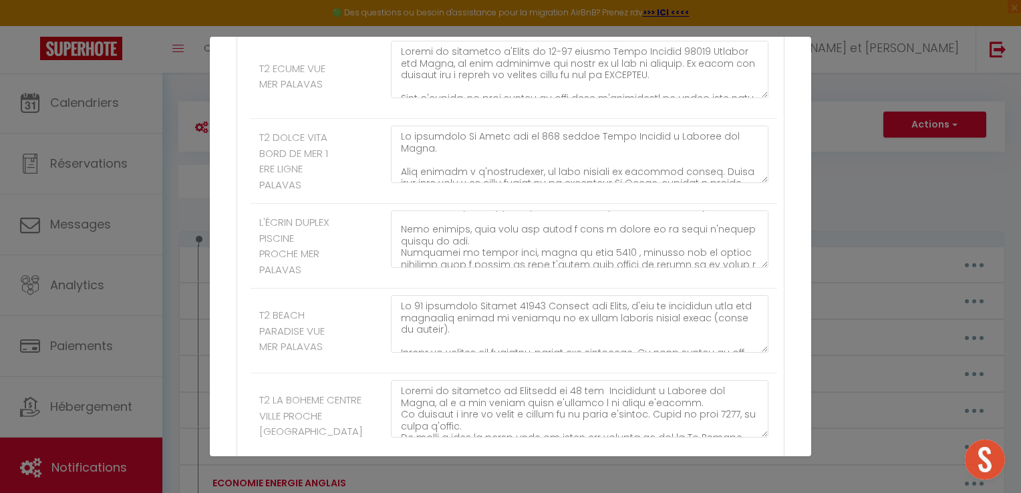
scroll to position [299, 0]
click at [592, 268] on textarea at bounding box center [580, 239] width 378 height 57
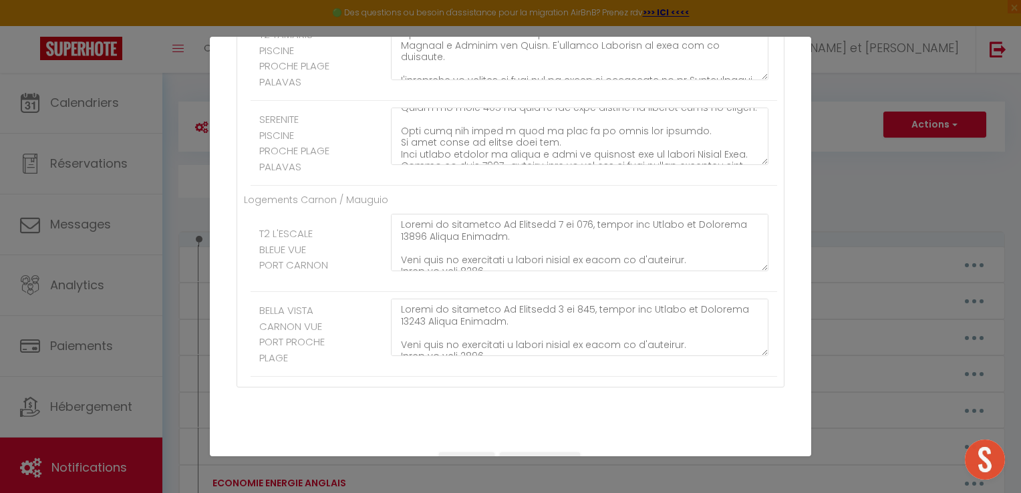
scroll to position [224, 0]
type textarea "L'appartement se situe dans la résidence Le Scarlett au 334 avenue des Jockeys …"
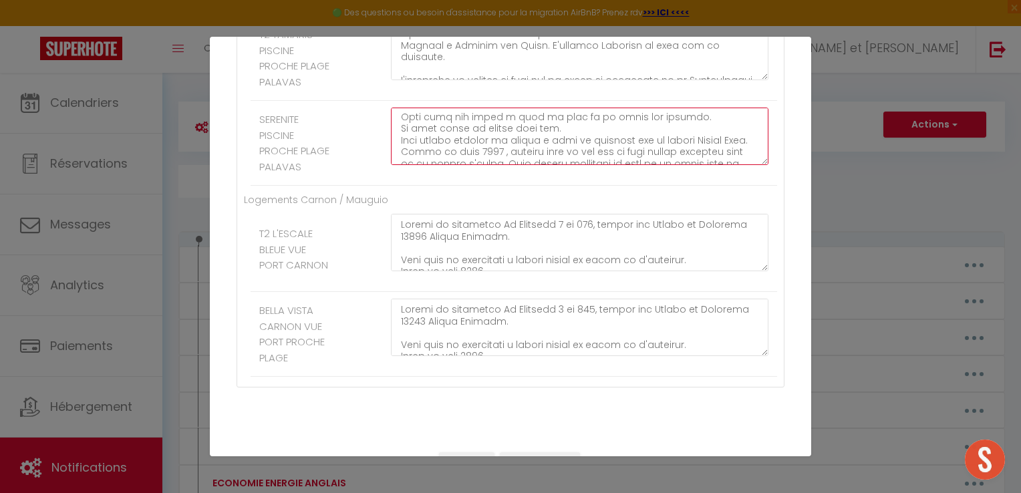
click at [483, 165] on textarea at bounding box center [580, 136] width 378 height 57
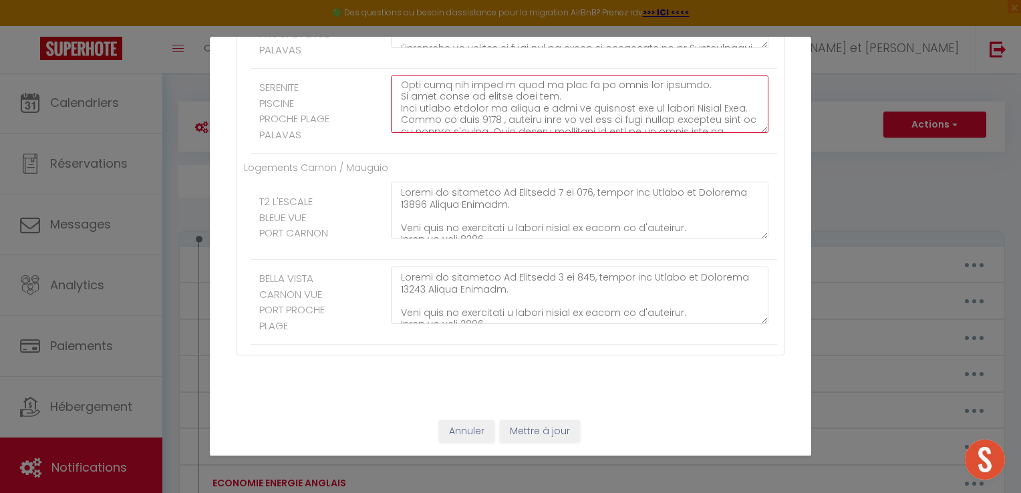
type textarea "Sur la route, vous avez la résidence Les Soleillades sur votre gauche (c'est ce…"
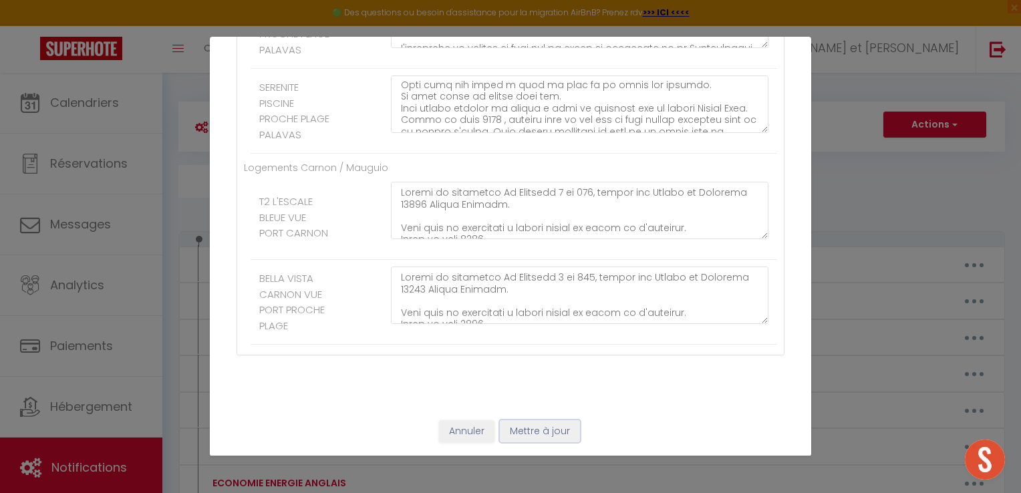
click at [532, 430] on button "Mettre à jour" at bounding box center [540, 431] width 80 height 23
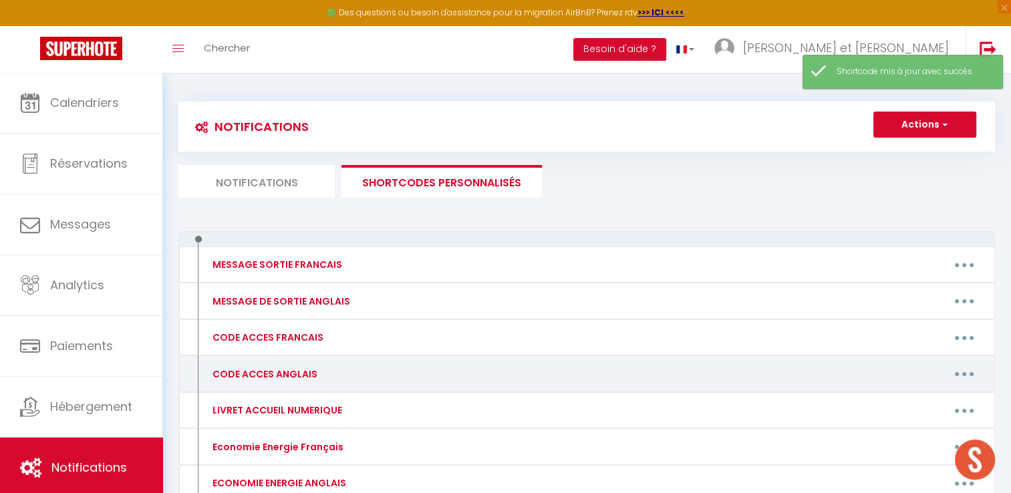
click at [958, 373] on button "button" at bounding box center [964, 374] width 37 height 21
click at [900, 406] on link "Editer" at bounding box center [929, 404] width 99 height 23
type input "CODE ACCES ANGLAIS"
type textarea "Hello, Here are some information and access codes:"
type textarea "The villa is located at 21 rue de Sigaliès, 34430 Saint Jean de Védas. At the r…"
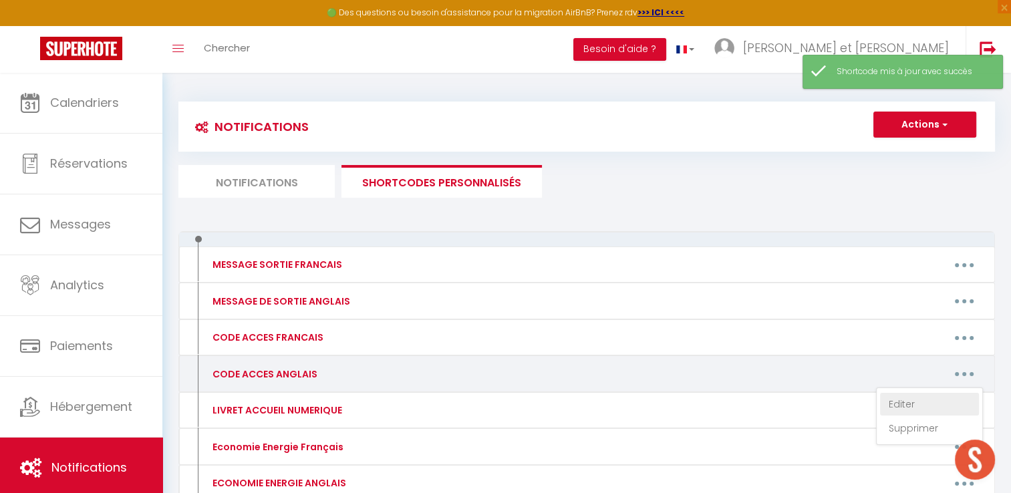
type textarea "The house is located in the villa Les 3 Saules at 1515 chemin de Pradeleine 349…"
type textarea "The apartment is located at 1011 Chemin de Soriech, 34970 Lattes. The Mira resi…"
type textarea "The villa is located at 42 chemin des Mûriers 34170 Castelnau le Lez. We will b…"
type textarea "The flat is located at Domaine Caudalie 2600 route de Mende 34980 Montferrier s…"
type textarea "At 21 rue de la Cadorque, there is a keypad to the left of the small white gate…"
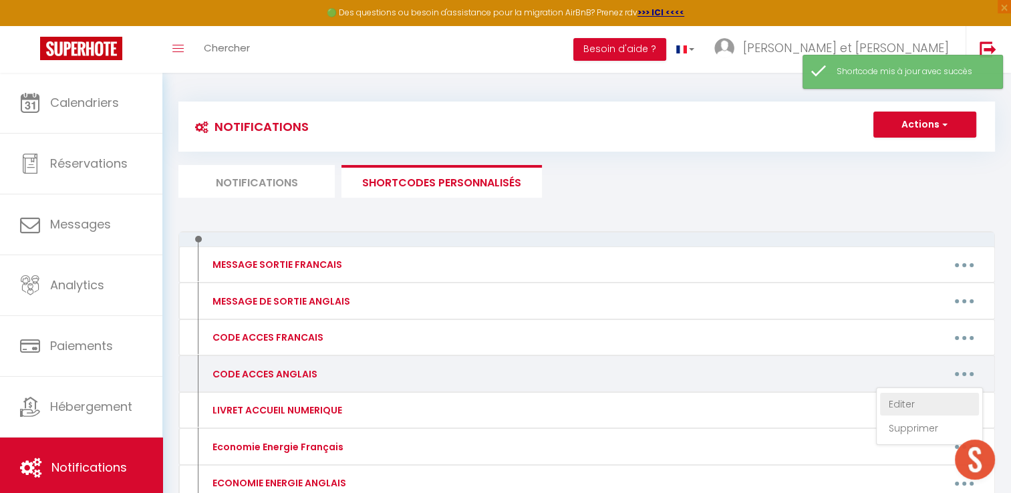
type textarea "The apartment is located at 9 Rue de la Providence. By car, the Peyrou Pitot ca…"
type textarea "Hello, Here is the information and access codes: The flat is located in the Coe…"
type textarea "The flat is located at 63 rue Georges Braque in Montpellier. The residence is c…"
type textarea "The apartment is located at 27 rue vieille Aiguillerie. At the bottom of the st…"
type textarea "In front of the building Le Patio Del Rey at 776 avenue Raymond Dugrand 34000 M…"
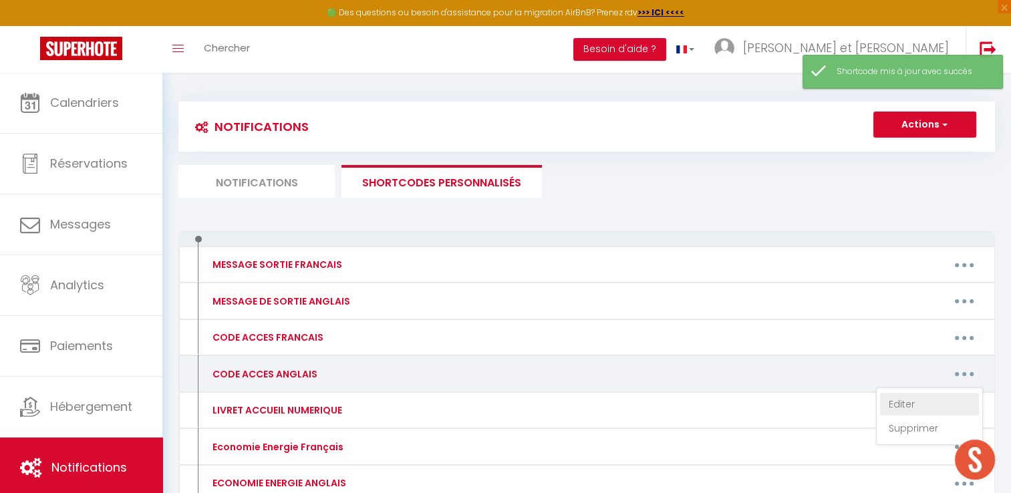
type textarea "The Authentique Duplex flat is located at 32 rue Dessalle Possel 34000 Montpell…"
type textarea "In front of the Flore et Sens residence at 418 avenue de l'Europe in Castelnau …"
type textarea "The residence is Riviera Lodge at 290 avenue Saint Vincent 34470 Pérols. Parkin…"
type textarea "The key box is located in the window to the right of the wooden entrance door t…"
type textarea "The flat is in the Topaze residence at 23 boulevard Sarrail 34250 Palavas-les-F…"
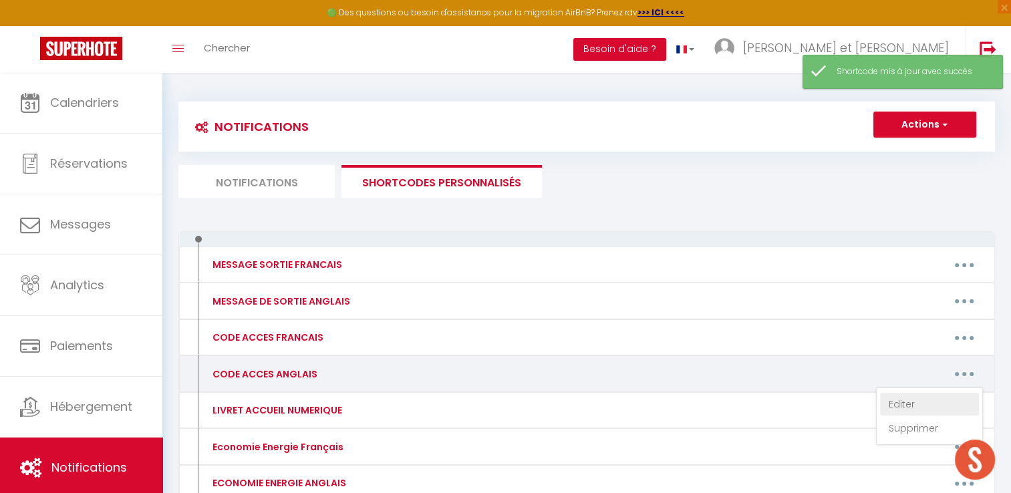
type textarea "To enter the Le Golfe residence building at 104 avenue Saint Maurice 34250 Pala…"
type textarea "In front of the Le Trident residence at 36 boulevard Sarrail 34250 Palavas les …"
type textarea "The flat is in the Les Goélands residence at 1209 avenue Évêché de Maguelone 34…"
type textarea "The flat is located in the Le Scarlett residence at 334 avenue des Jockeys in P…"
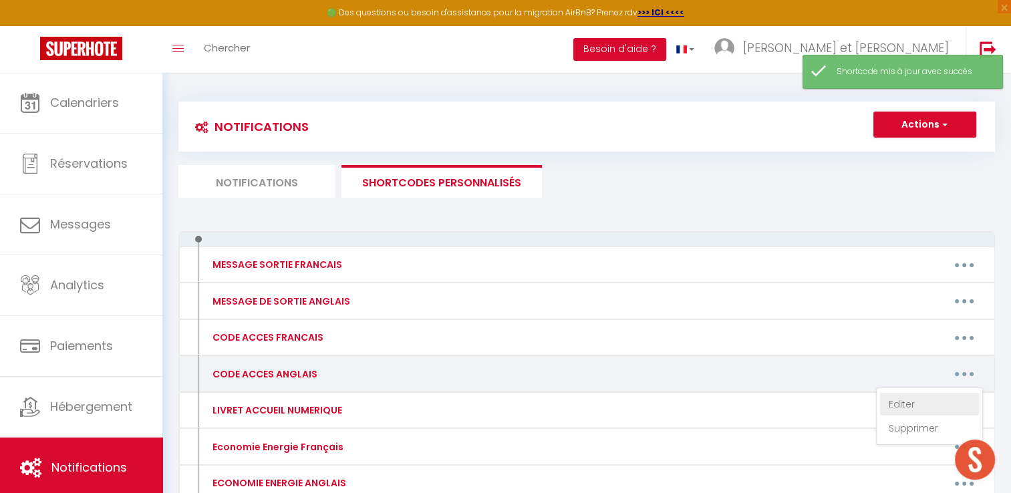
type textarea "In front of the Écume residence at 33-35 avenue Saint Maurice 34250 Palavas les…"
type textarea "The Le Golfe residence is located at 104 avenue Saint Maurice in Palavas les Fl…"
type textarea "The flat is located in the Le Scarlett residence at 334 avenue des Jockeys in P…"
type textarea "At 33 boulevard Sarrail 34250 Palavas les Flots, this is the residence with blu…"
type textarea "In front of the Gardiole residence at 39 rue Subtantion in Palavas les Flots, t…"
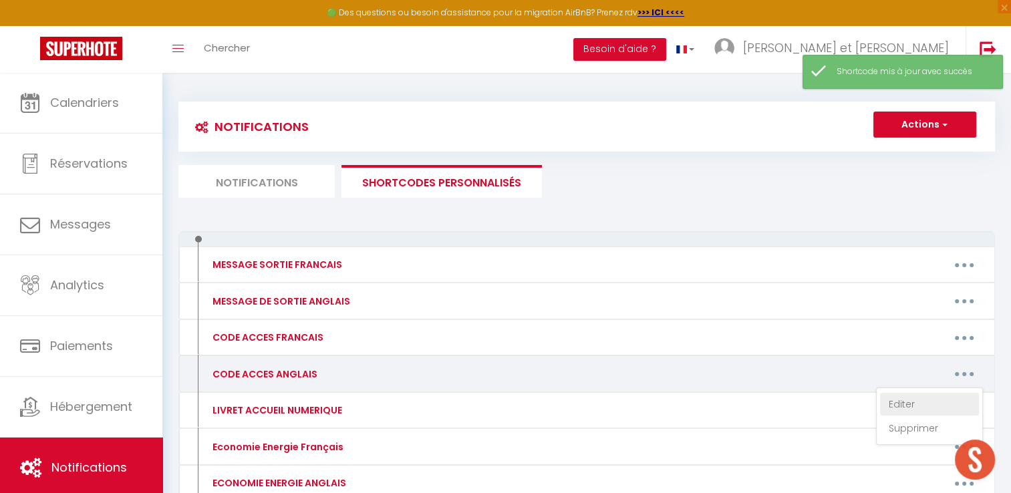
type textarea "The accommodation is located at the Albatros residence at 1101 avenue Évêché de…"
type textarea "The flat is located in the Le Scarlett residence at 334 avenue des Jockeys in P…"
type textarea "On the road, you will see Les Soleillades on your left (this is the residence, …"
type textarea "In front of the Le Nautilus 3 residence at 314, avenue des Comtes de Melgueil 3…"
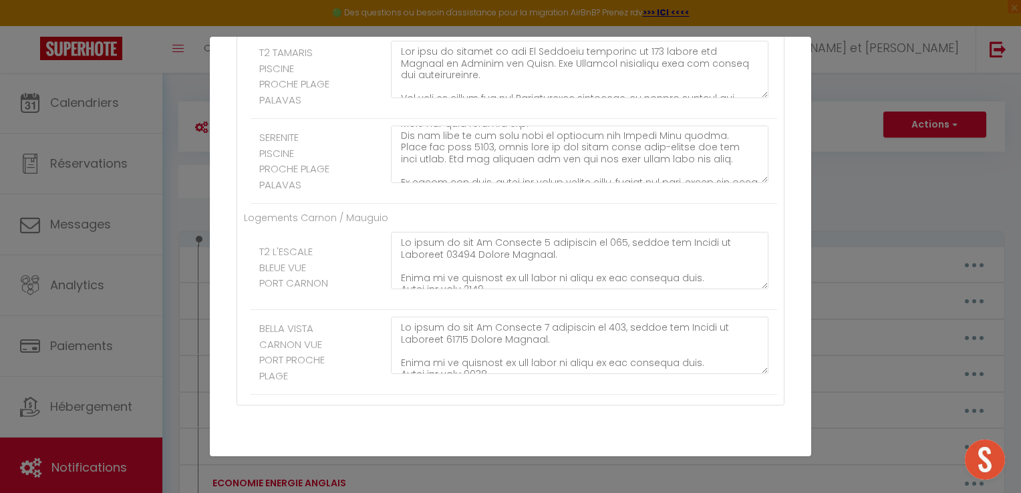
scroll to position [225, 0]
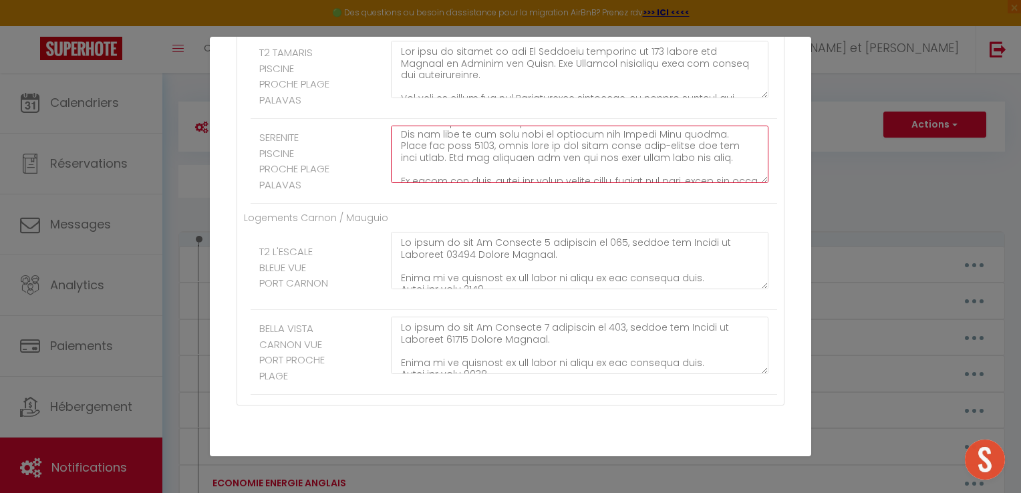
click at [488, 183] on textarea at bounding box center [580, 154] width 378 height 57
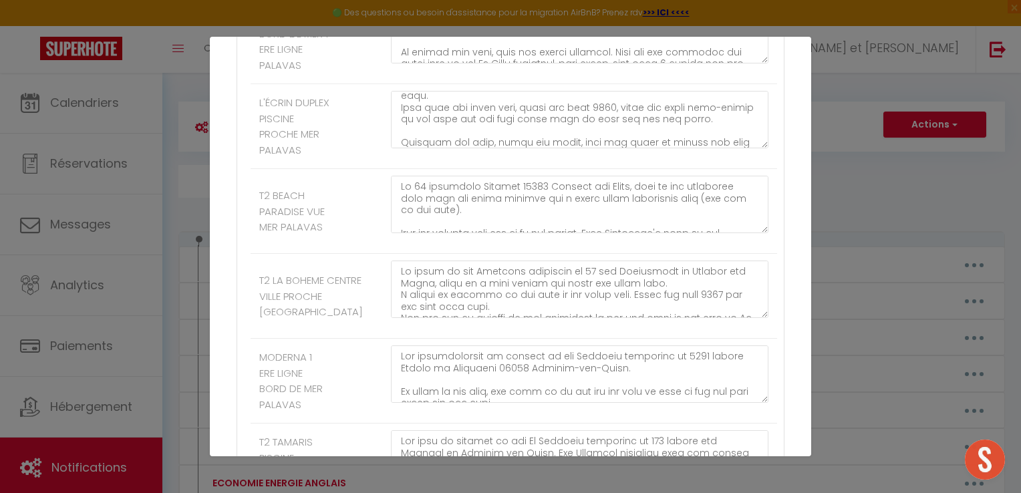
scroll to position [322, 0]
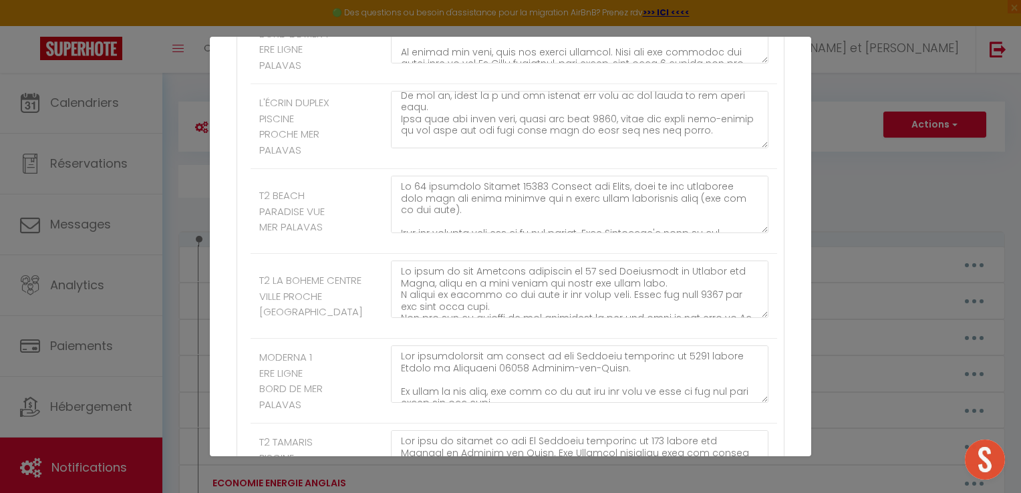
type textarea "On the road, you will see Les Soleillades on your left (this is the residence, …"
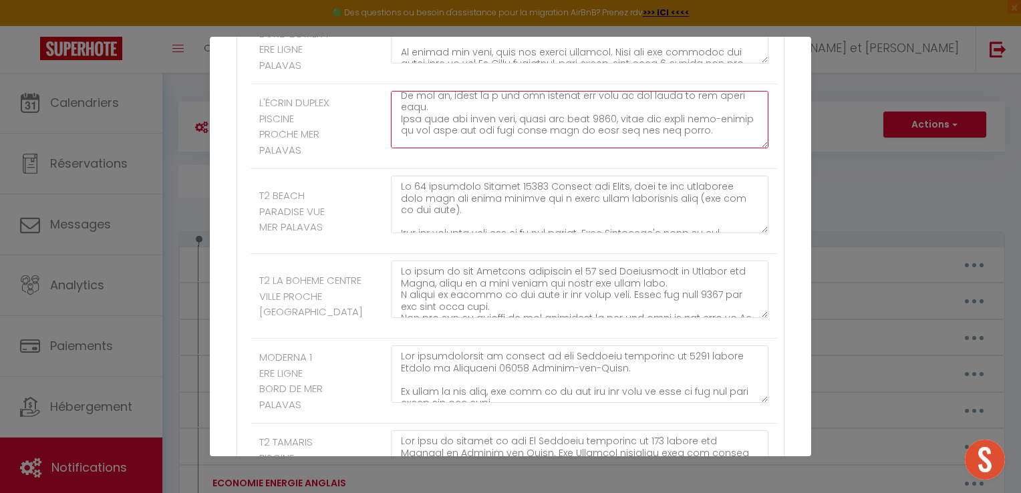
click at [600, 148] on textarea at bounding box center [580, 119] width 378 height 57
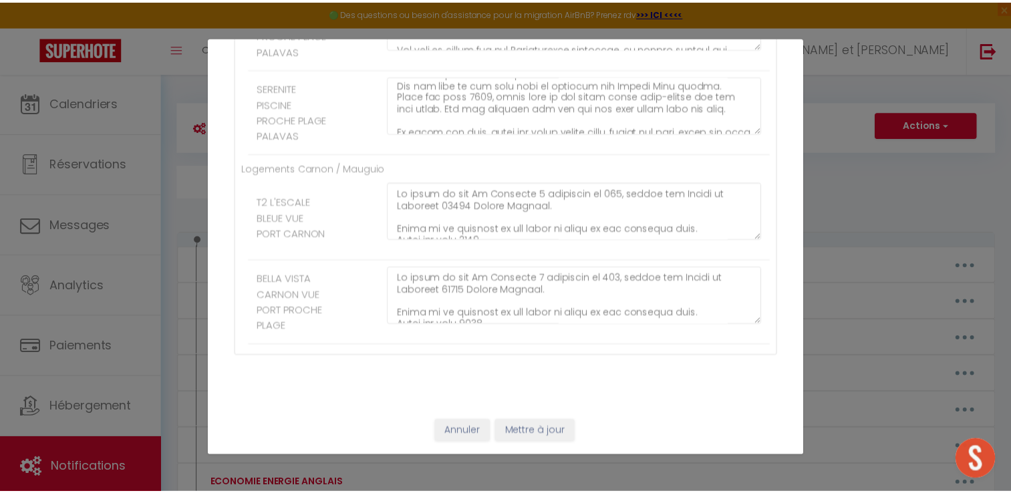
scroll to position [2840, 0]
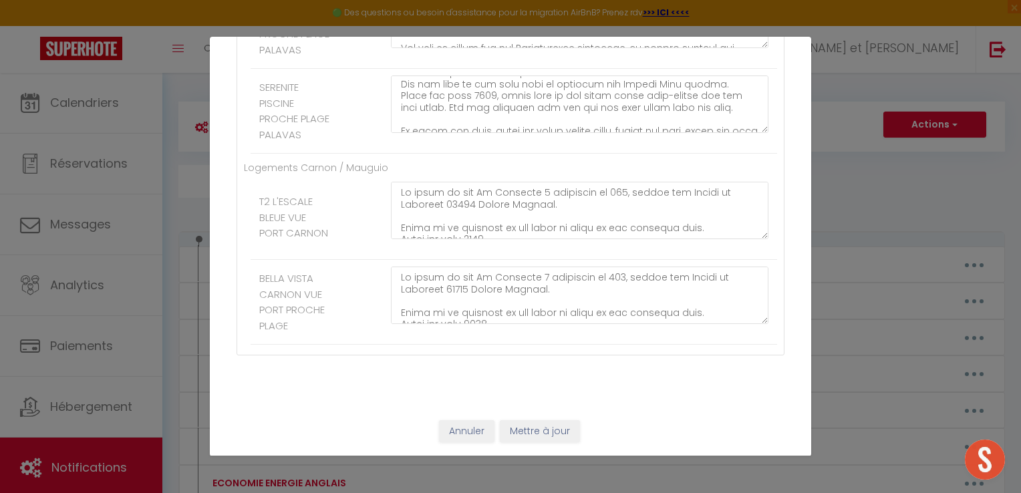
type textarea "The flat is located in the Le Scarlett residence at 334 avenue des Jockeys in P…"
click at [535, 432] on button "Mettre à jour" at bounding box center [540, 431] width 80 height 23
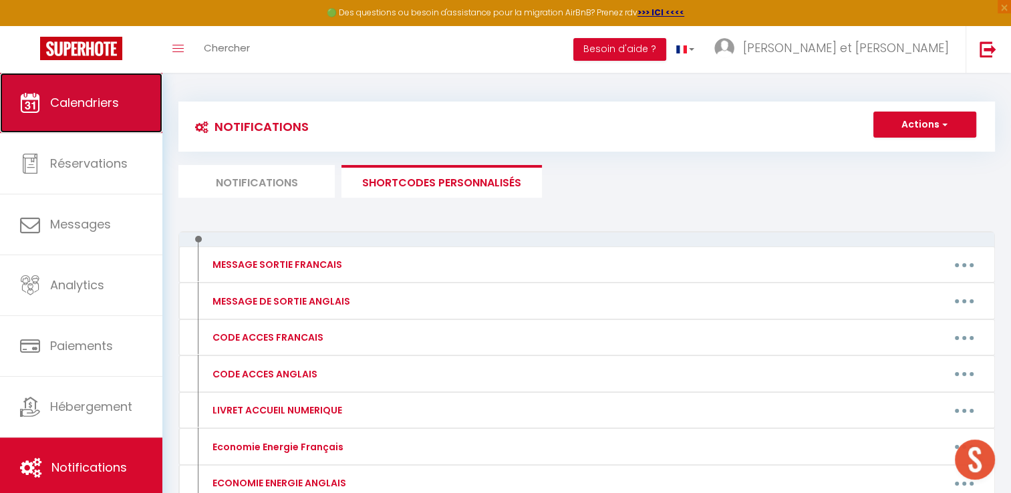
click at [114, 106] on span "Calendriers" at bounding box center [84, 102] width 69 height 17
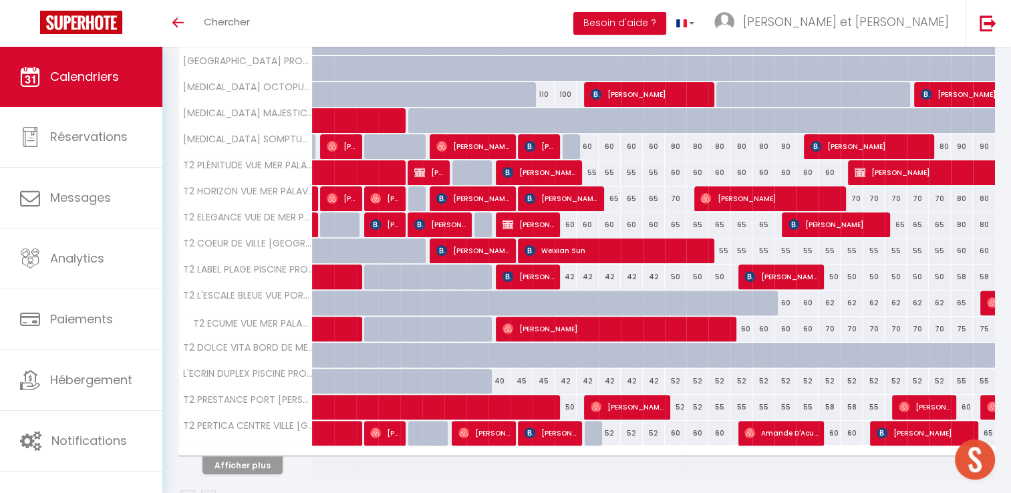
scroll to position [390, 0]
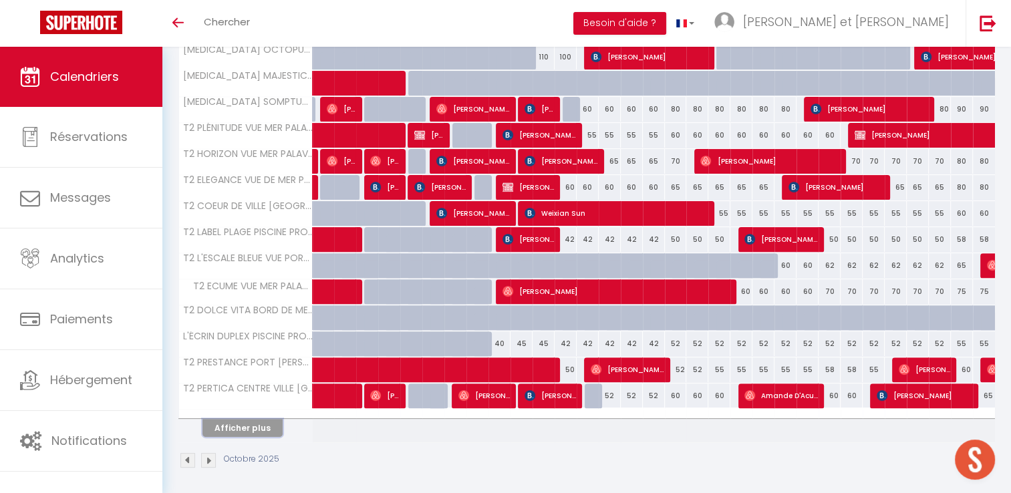
click at [257, 422] on button "Afficher plus" at bounding box center [243, 428] width 80 height 18
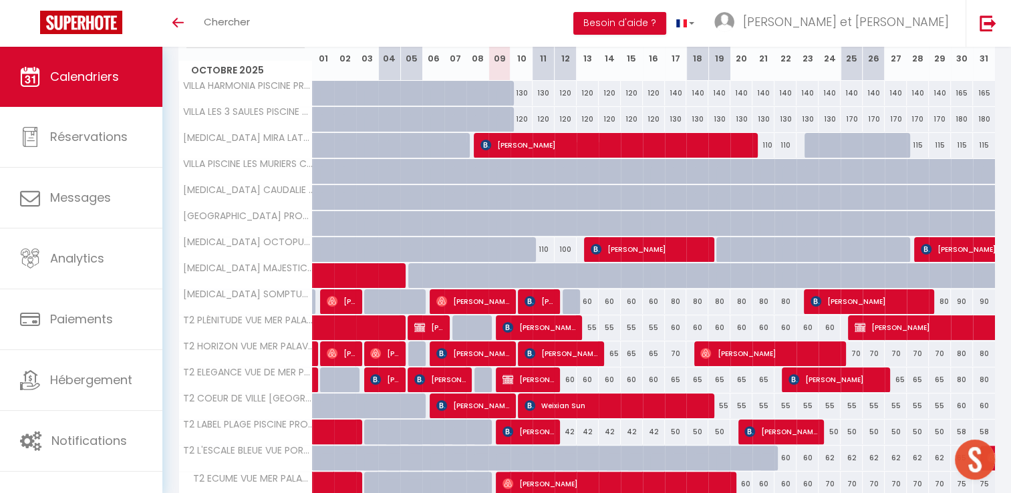
scroll to position [157, 0]
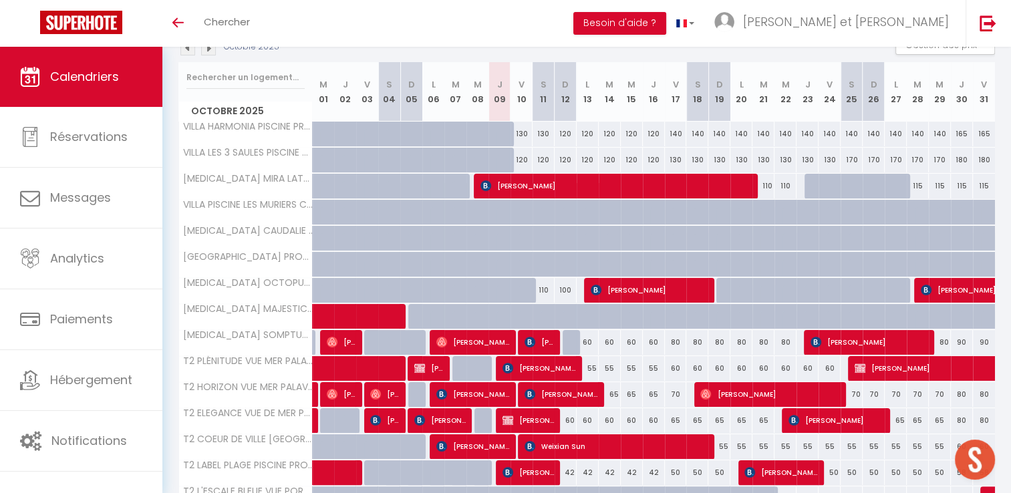
click at [188, 51] on img at bounding box center [187, 48] width 15 height 15
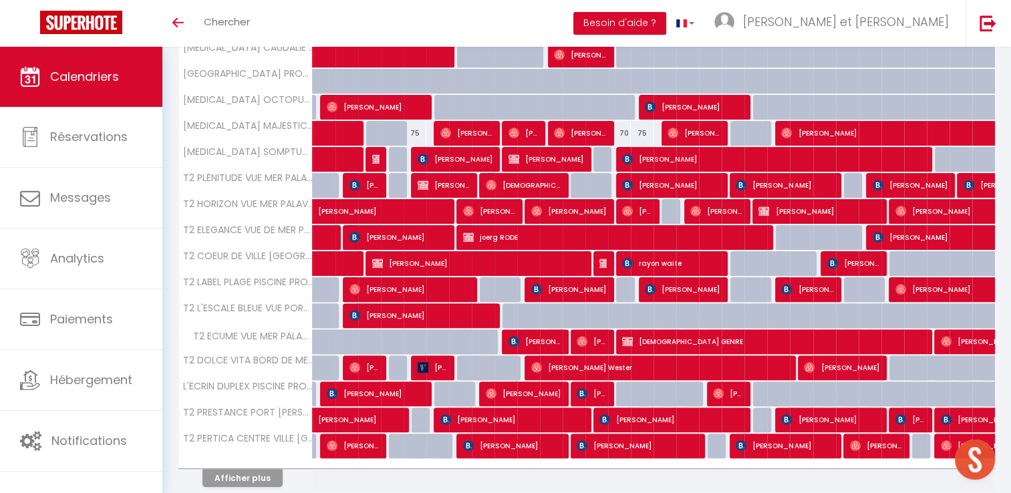
scroll to position [0, 0]
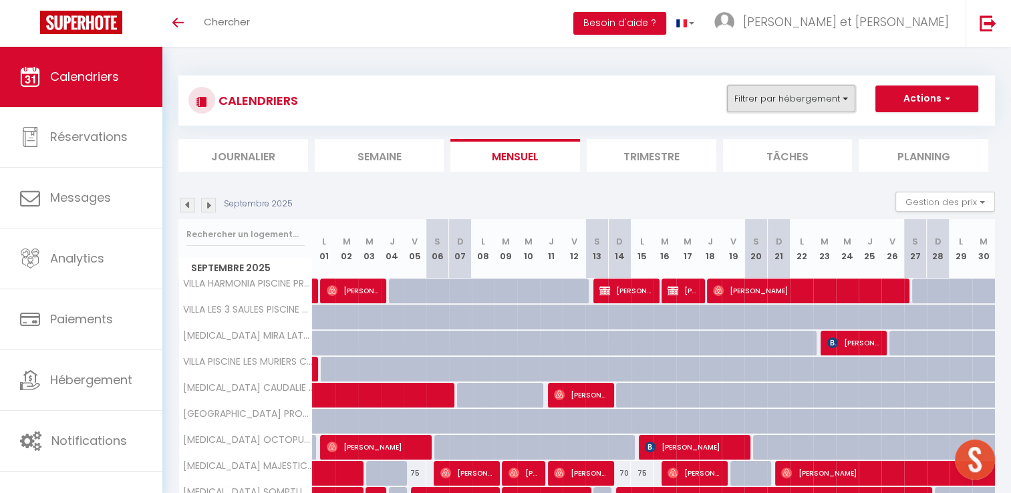
click at [834, 91] on button "Filtrer par hébergement" at bounding box center [791, 99] width 128 height 27
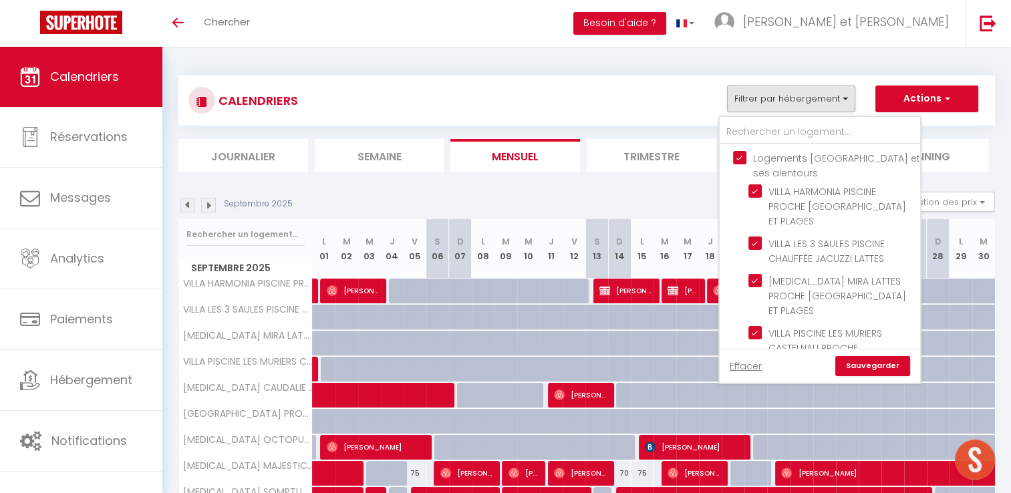
click at [738, 161] on input "Logements [GEOGRAPHIC_DATA] et ses alentours" at bounding box center [833, 157] width 201 height 13
checkbox input "false"
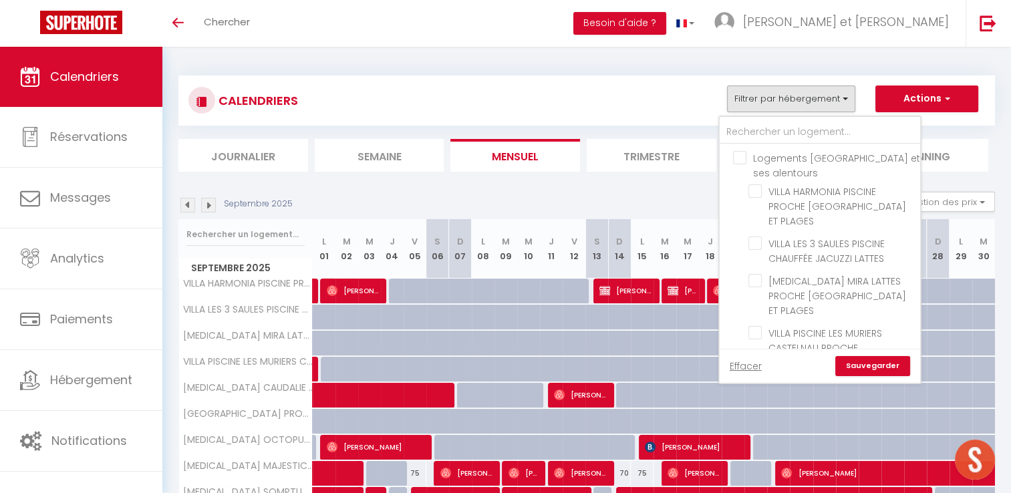
checkbox input "false"
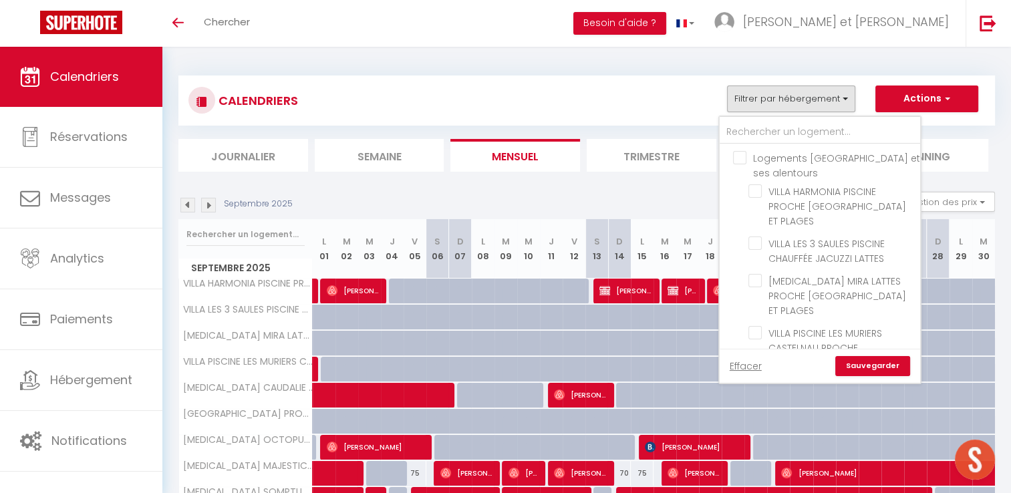
checkbox input "false"
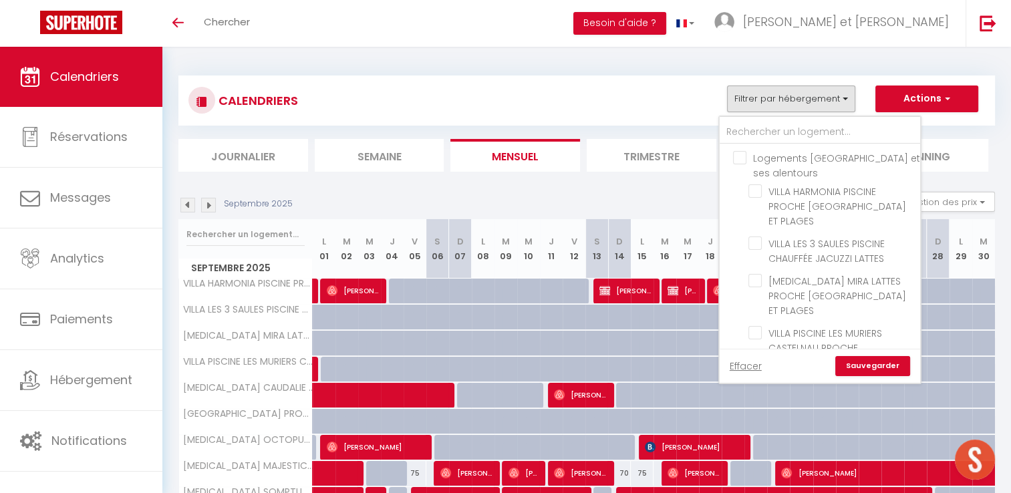
checkbox input "false"
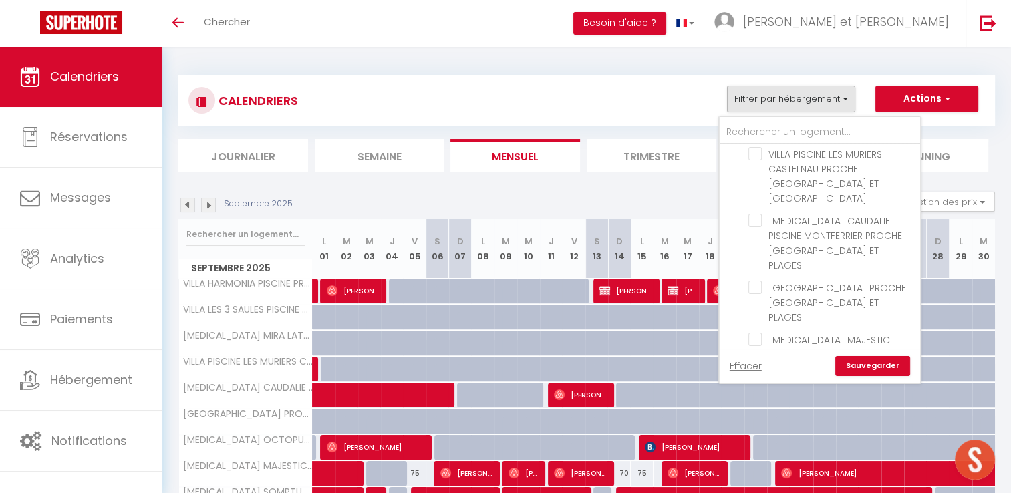
scroll to position [238, 0]
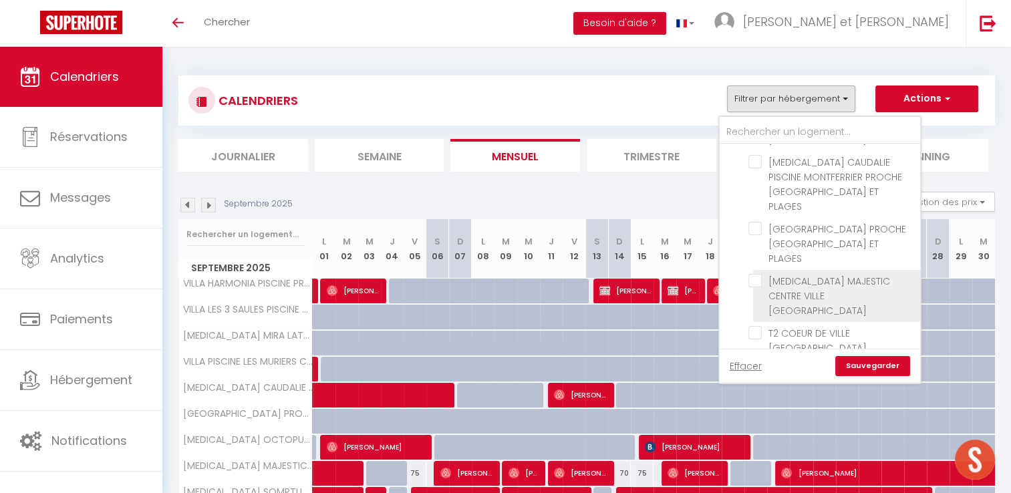
click at [755, 274] on input "[MEDICAL_DATA] MAJESTIC CENTRE VILLE ​[GEOGRAPHIC_DATA]" at bounding box center [832, 280] width 167 height 13
checkbox input "true"
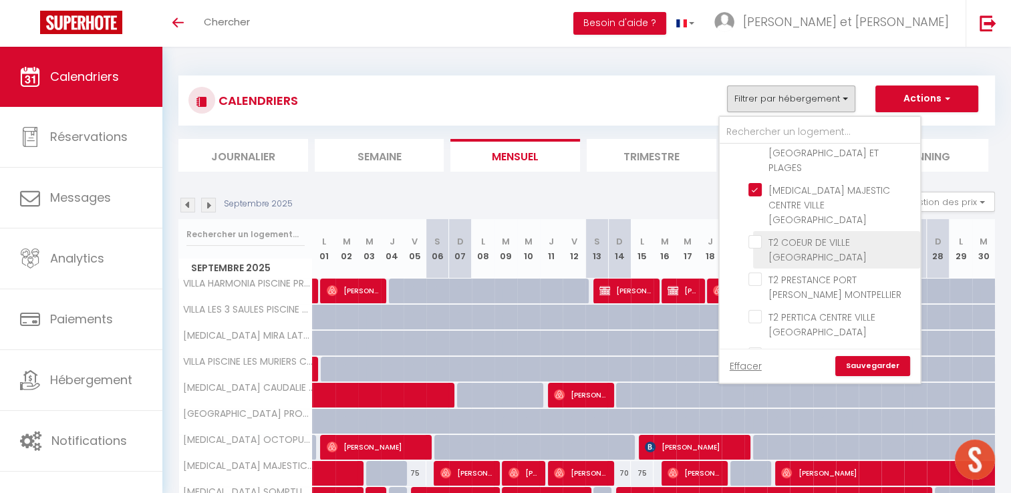
scroll to position [329, 0]
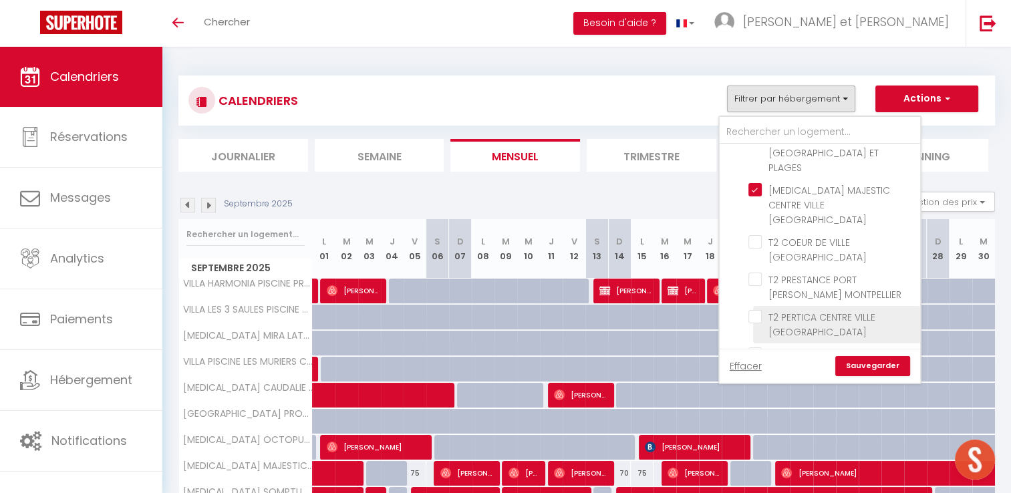
click at [757, 310] on input "T2 PERTICA CENTRE VILLE [GEOGRAPHIC_DATA]" at bounding box center [832, 316] width 167 height 13
checkbox input "true"
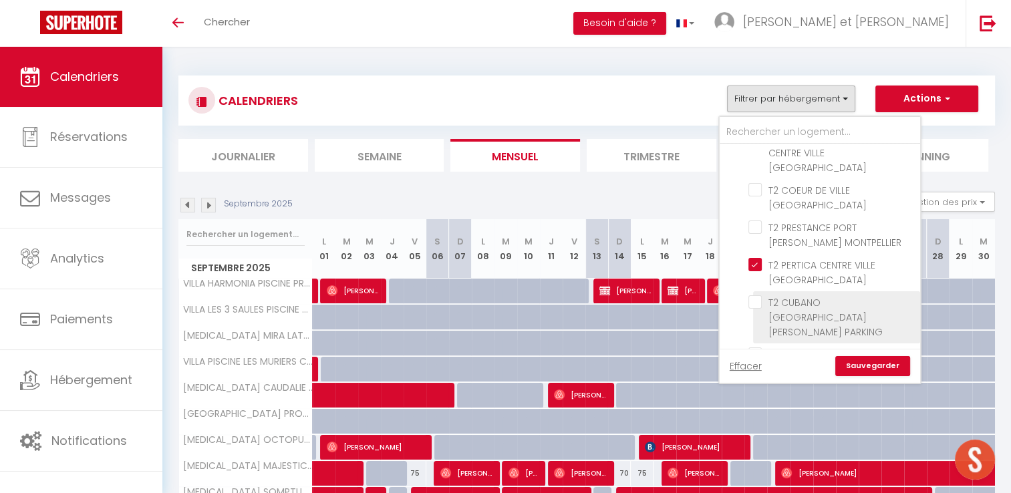
scroll to position [406, 0]
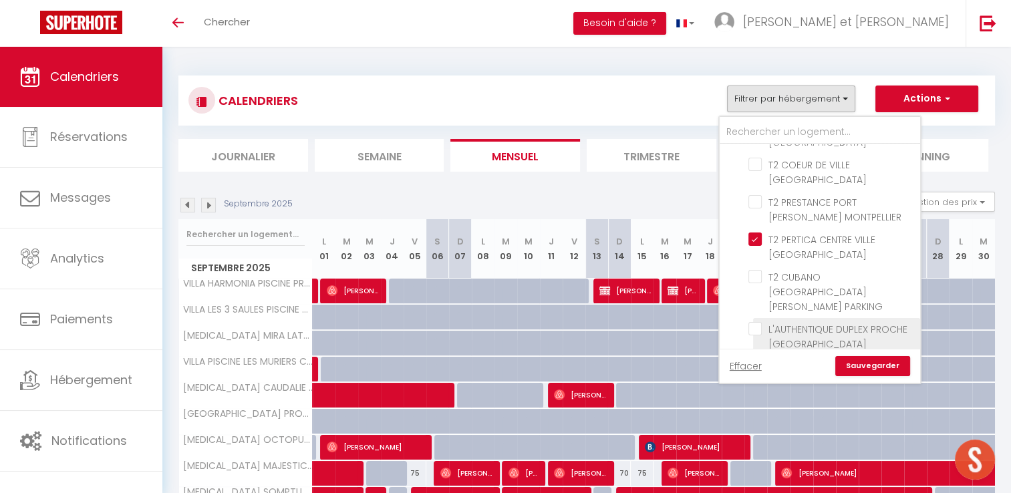
click at [756, 322] on input "L'AUTHENTIQUE DUPLEX PROCHE [GEOGRAPHIC_DATA]" at bounding box center [832, 328] width 167 height 13
checkbox input "true"
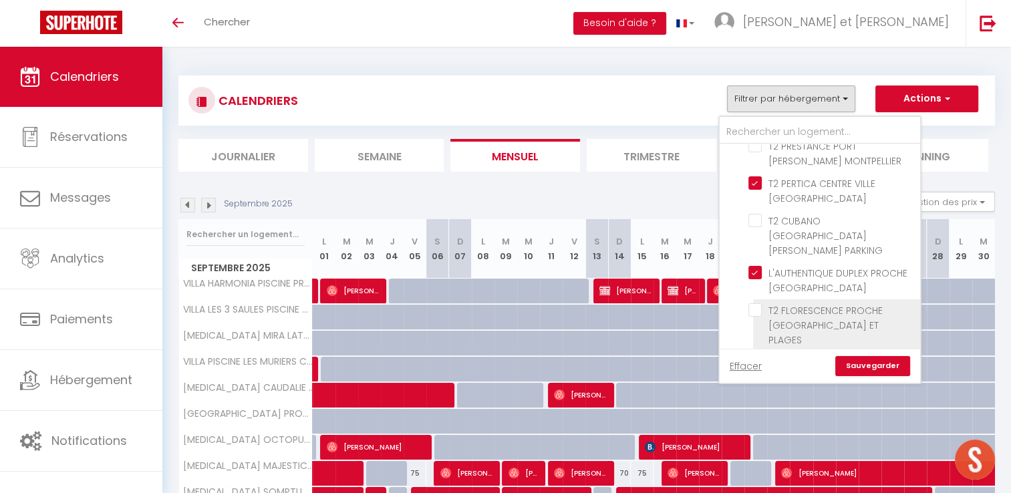
scroll to position [469, 0]
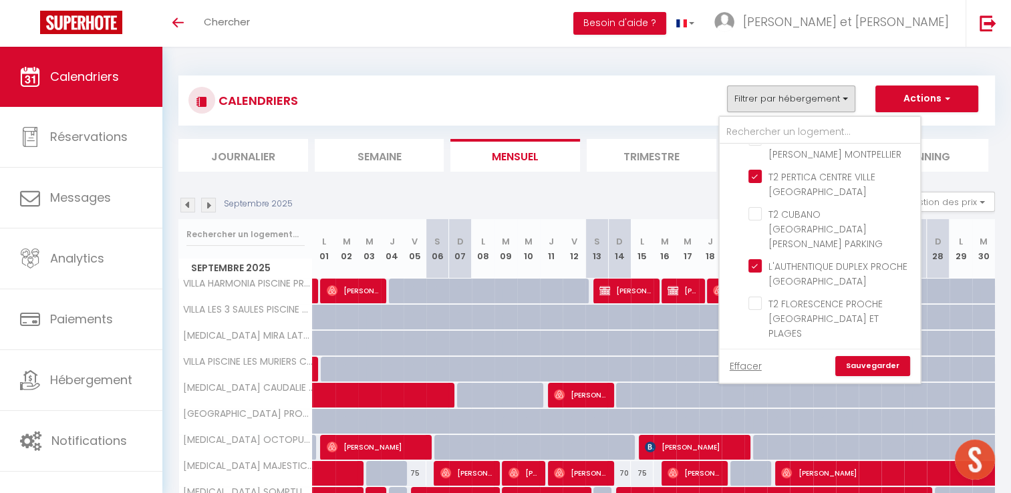
click at [763, 386] on input "[GEOGRAPHIC_DATA]" at bounding box center [832, 392] width 167 height 13
checkbox input "true"
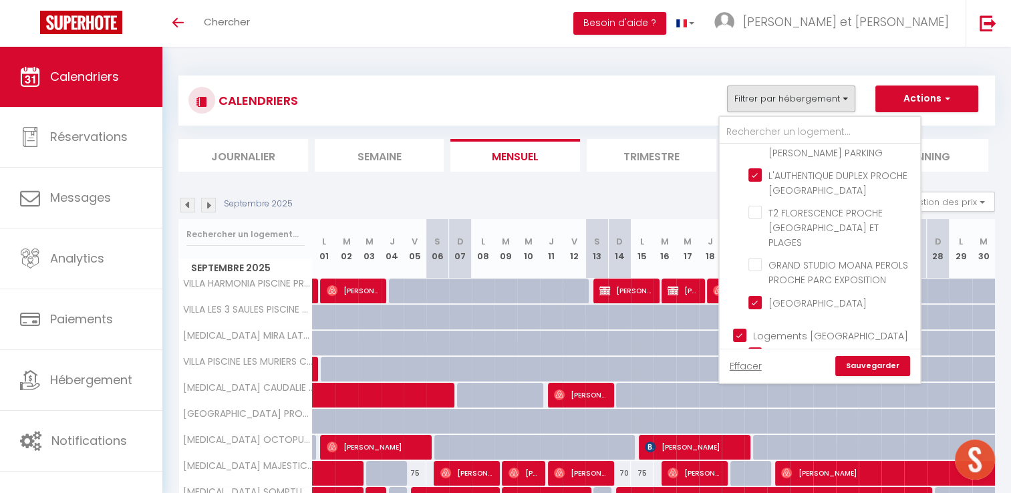
click at [740, 328] on input "Logements [GEOGRAPHIC_DATA]" at bounding box center [833, 334] width 201 height 13
checkbox input "false"
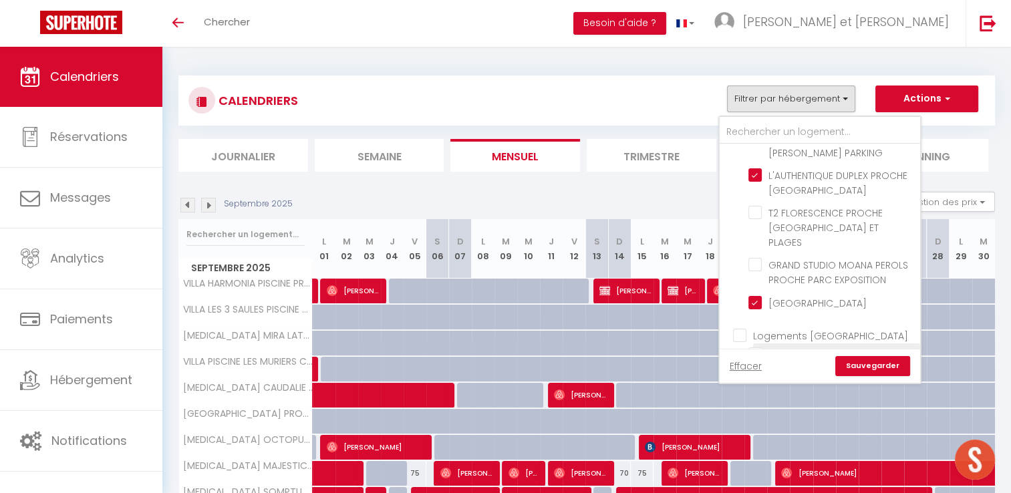
checkbox input "false"
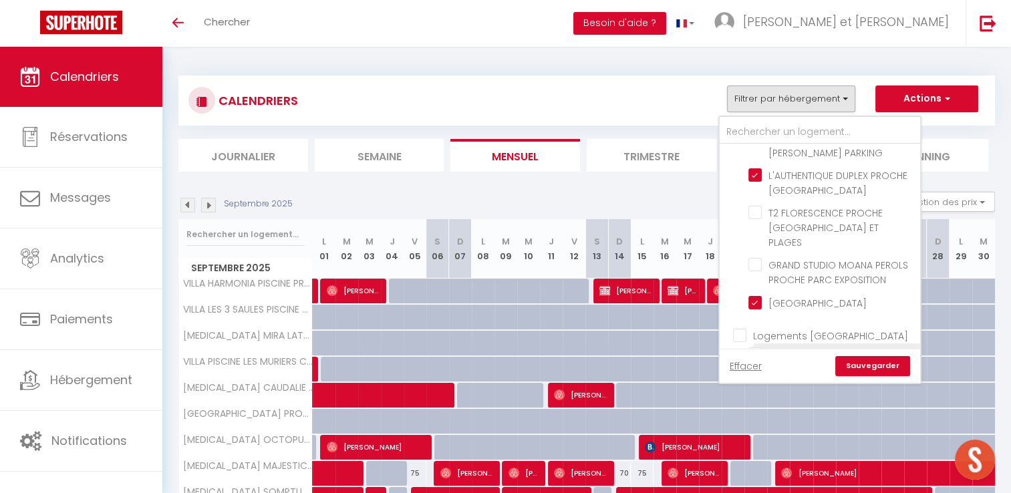
checkbox input "false"
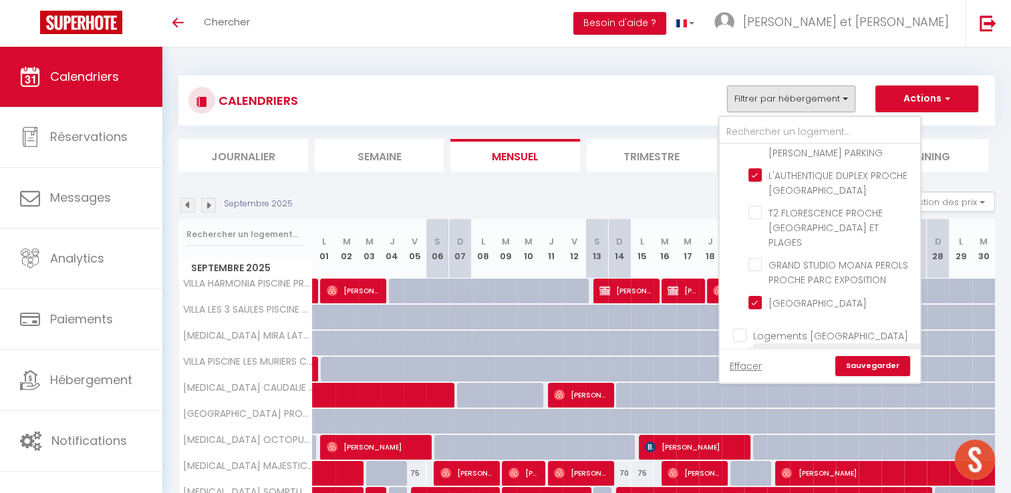
checkbox input "false"
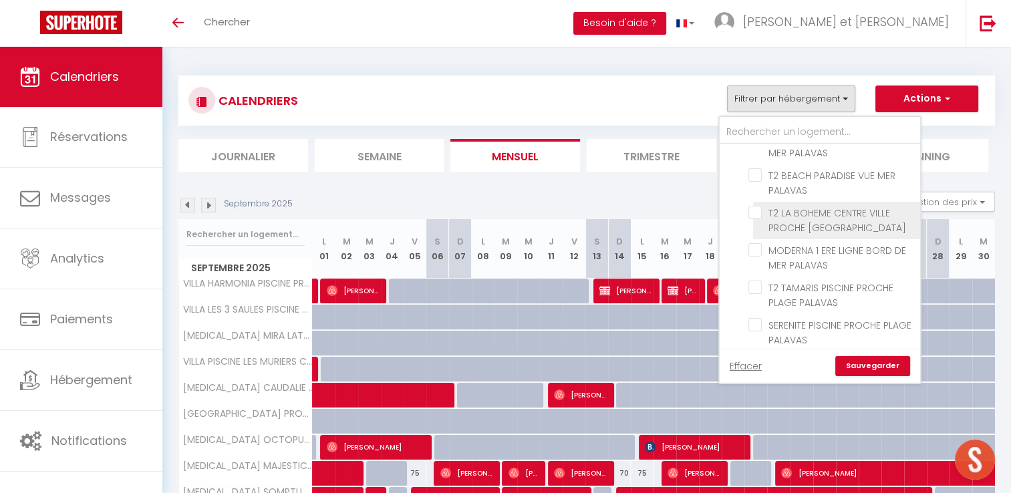
scroll to position [1036, 0]
click at [743, 364] on input "Logements Carnon / Mauguio" at bounding box center [833, 370] width 201 height 13
checkbox input "false"
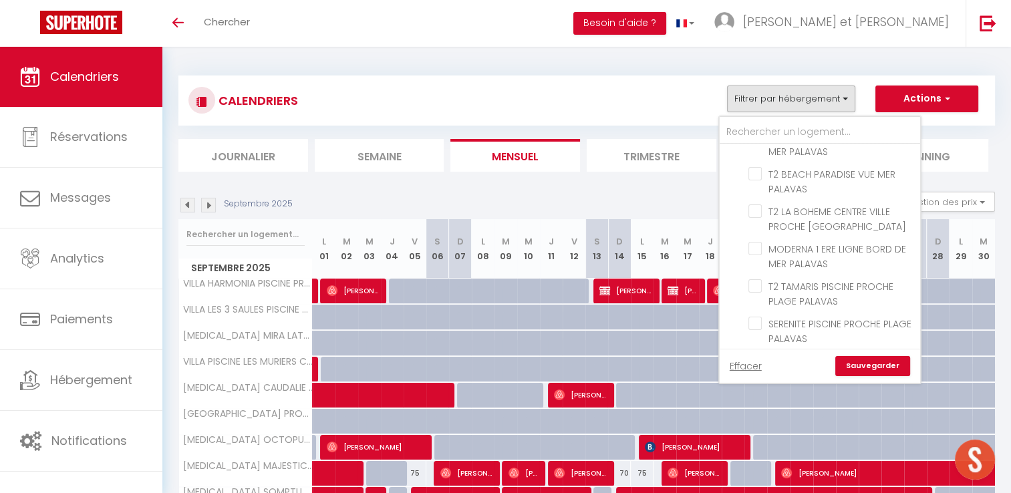
click at [872, 365] on link "Sauvegarder" at bounding box center [872, 366] width 75 height 20
